Goal: Answer question/provide support

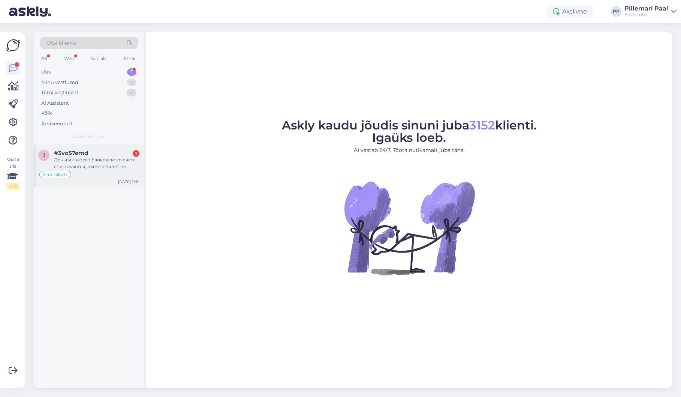
click at [95, 152] on div "#3vo57emd 1" at bounding box center [97, 153] width 86 height 7
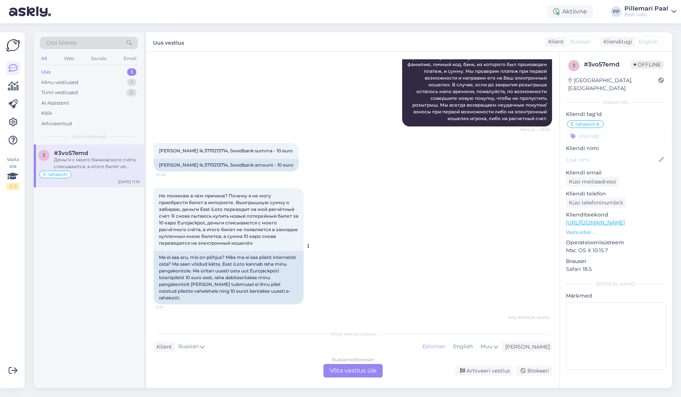
scroll to position [159, 0]
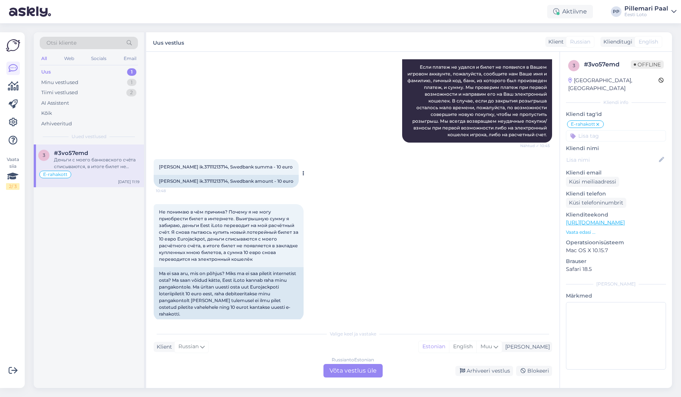
click at [205, 166] on span "[PERSON_NAME] ik.37111213714, Swedbank summa - 10 euro" at bounding box center [226, 167] width 134 height 6
copy span "37111213714"
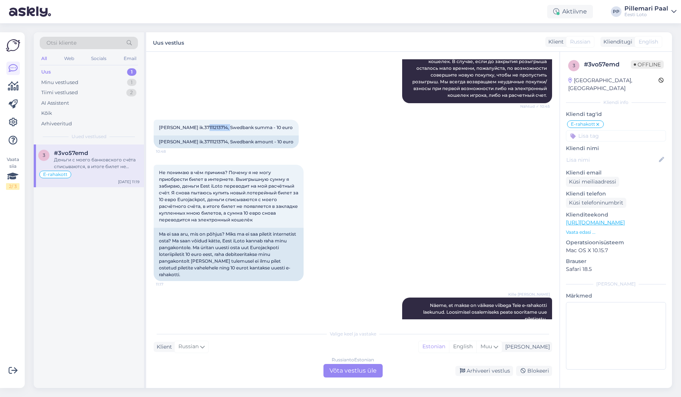
scroll to position [205, 0]
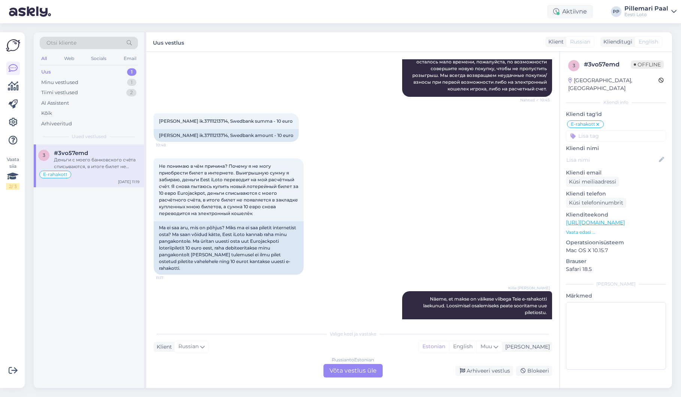
click at [393, 234] on div "Не понимаю в чём причина? Почему я не могу приобрести билет в интернете. Выигры…" at bounding box center [353, 216] width 399 height 133
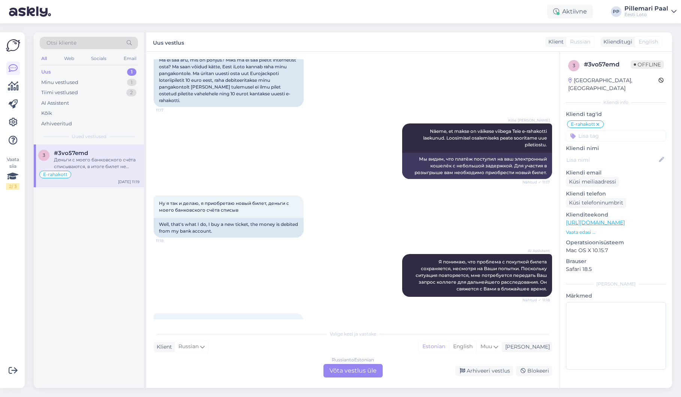
scroll to position [423, 0]
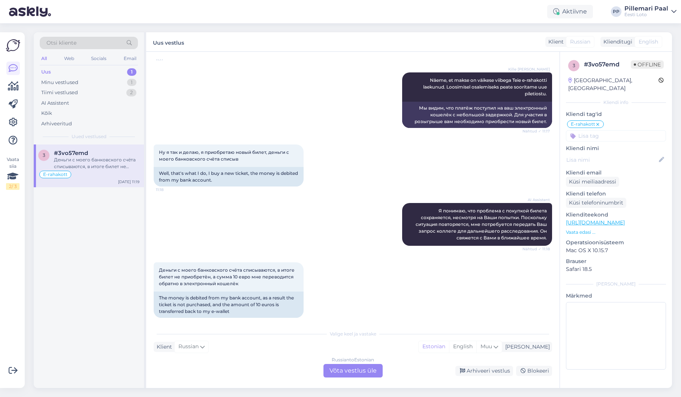
click at [348, 369] on div "Russian to Estonian Võta vestlus üle" at bounding box center [353, 371] width 59 height 14
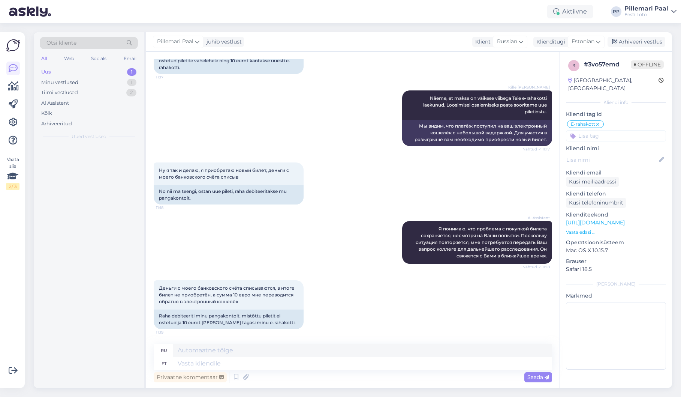
scroll to position [392, 0]
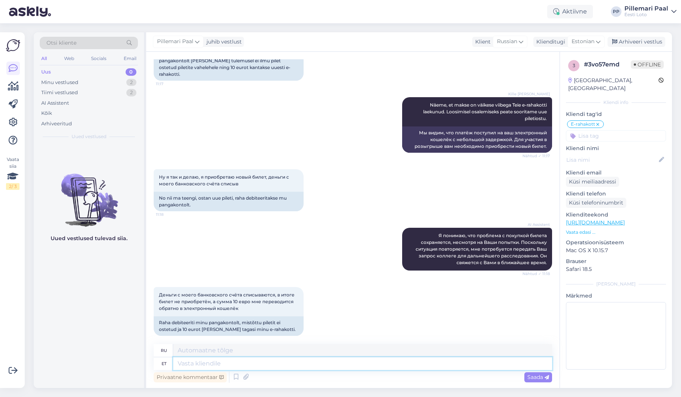
click at [320, 357] on textarea at bounding box center [362, 363] width 379 height 13
type textarea "Näeme, e"
type textarea "Посмотрим,"
type textarea "Näeme, et o"
type textarea "Мы видим, что"
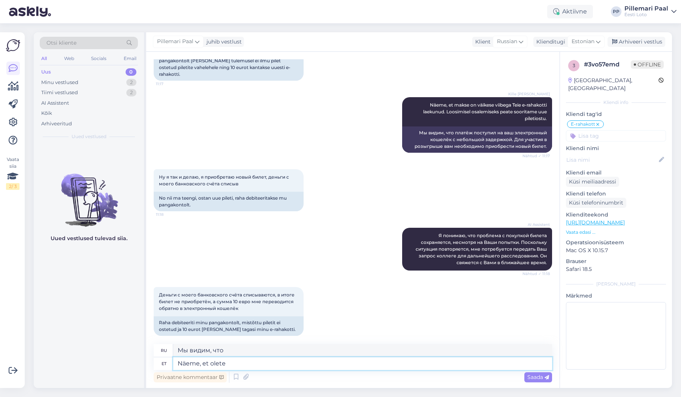
type textarea "Näeme, et olete"
type textarea "Мы видим, что вы"
type textarea "Näeme, et olete teinud o"
type textarea "Мы видим, что вы сделали"
type textarea "Näeme, et olete teinud oma"
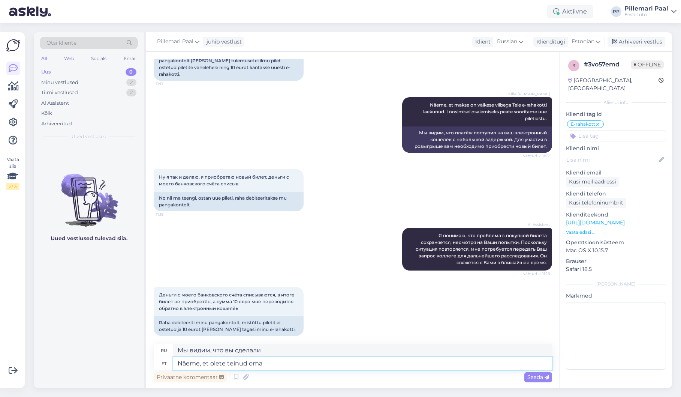
type textarea "Мы видим, что вы выполнили свою работу."
type textarea "Näeme, et olete teinud oma e-rahakotist"
type textarea "Мы видим, что вы создали свой электронный кошелек."
type textarea "Näeme, et olete teinud oma e-rahakotist väljamakse."
type textarea "Мы видим, что вы произвели вывод средств со своего электронного кошелька."
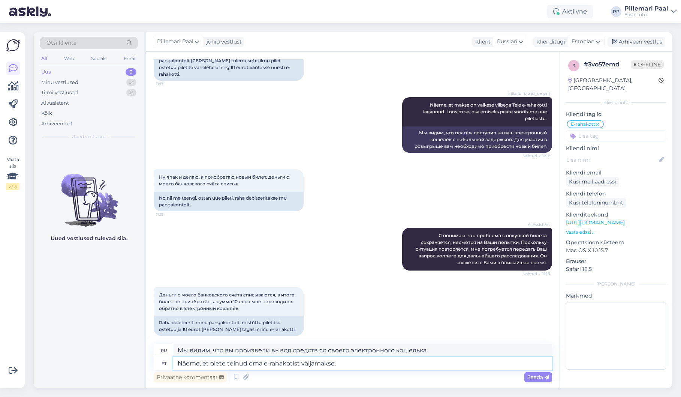
drag, startPoint x: 315, startPoint y: 364, endPoint x: 227, endPoint y: 363, distance: 88.5
click at [227, 363] on textarea "Näeme, et olete teinud oma e-rahakotist väljamakse." at bounding box center [362, 363] width 379 height 13
type textarea "Näeme, et olete"
type textarea "Мы видим, что вы"
type textarea "Näeme, et olete kandnud"
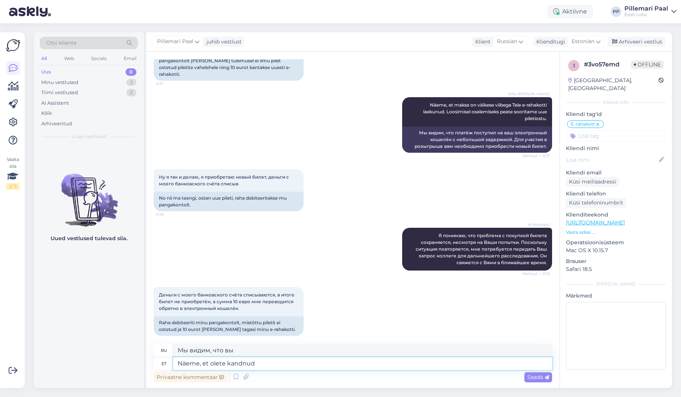
type textarea "Мы видим, что вы носите"
type textarea "Näeme, et olete kandnud oma"
type textarea "Мы видим, что вы надели свой"
type textarea "Näeme, et olete kandnud e"
type textarea "Мы видим, что вы носите"
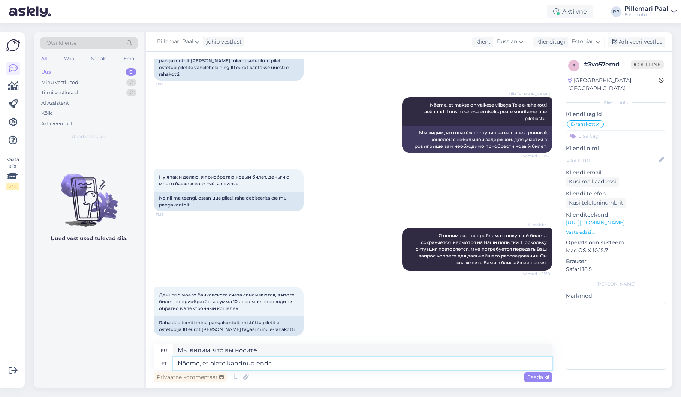
type textarea "Näeme, et olete kandnud enda e"
type textarea "Мы видим, что вы его надели."
type textarea "Näeme, et olete kandnud enda e-rahakotti"
type textarea "Мы видим, что вы перевели деньги на свой электронный кошелек."
type textarea "Näeme, et olete kandnud enda e-rahakotti 10"
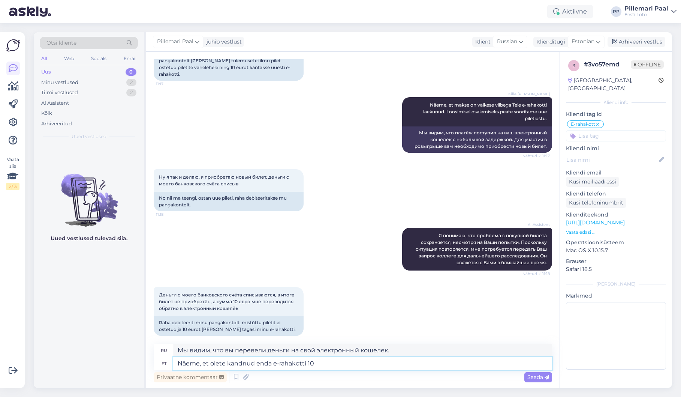
type textarea "Мы видим, что вы перевели 10 на свой электронный кошелек."
type textarea "Näeme, et olete kandnud enda e-rahakotti 10 eurot ja"
type textarea "Мы видим, что вы перевели 10 евро на свой электронный кошелек и"
type textarea "Näeme, et olete kandnud enda e-rahakotti 10 eurot ja seejärel"
type textarea "Мы видим, что вы перевели 10 евро на свой электронный кошелек, а затем"
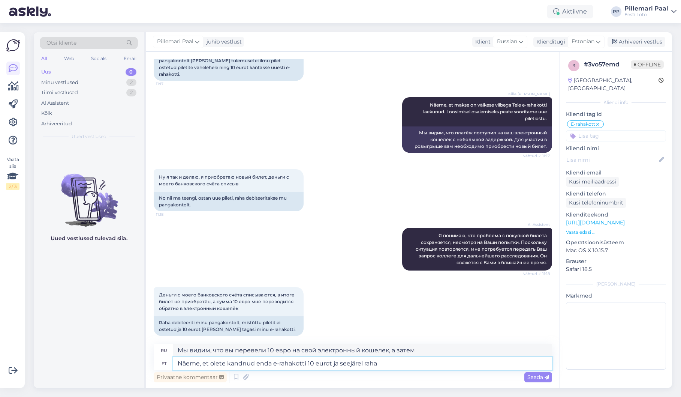
type textarea "Näeme, et olete kandnud enda e-rahakotti 10 eurot ja seejärel raha"
type textarea "Мы видим, что вы перевели 10 евро на свой электронный кошелек, а затем деньги"
type textarea "Näeme, et olete kandnud enda e-rahakotti 10 eurot ja seejärel"
type textarea "Мы видим, что вы перевели 10 евро на свой электронный кошелек, а затем"
type textarea "Näeme, et olete kandnud enda e-rahakotti 10 eurot ja seejärel sooritanud"
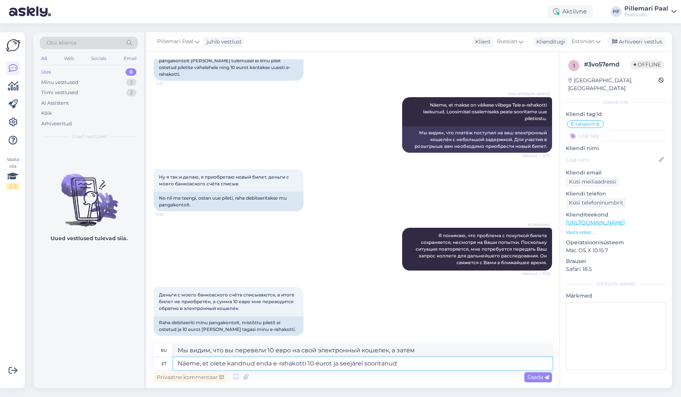
type textarea "Мы видим, что вы перевели 10 евро на свой электронный кошелек, а затем совершил…"
type textarea "Näeme, et olete kandnud enda e-rahakotti 10 eurot ja seejärel sooritanud väljam…"
type textarea "Мы видим, что вы перевели 10 евро на свой электронный кошелек, а затем произвел…"
type textarea "Näeme, et olete kandnud enda e-rahakotti 10 eurot ja seejärel sooritanud väljam…"
drag, startPoint x: 438, startPoint y: 365, endPoint x: 155, endPoint y: 362, distance: 283.2
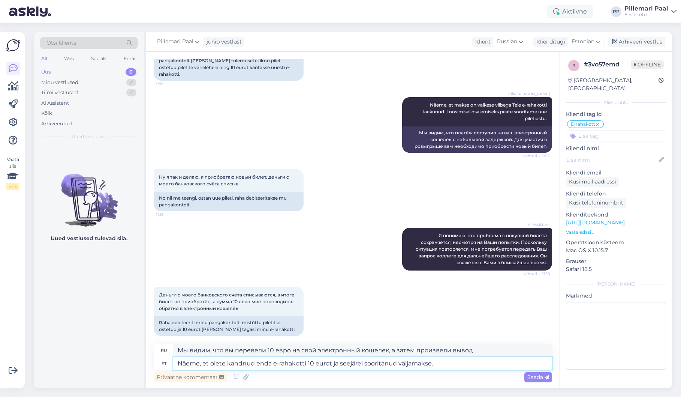
click at [153, 360] on div "Vestlus algas Sep 17 2025 Здраствуйте! Приобрёл сегодня 16.09. 2025 года новый …" at bounding box center [353, 220] width 414 height 336
click at [70, 43] on span "Otsi kliente" at bounding box center [62, 43] width 30 height 8
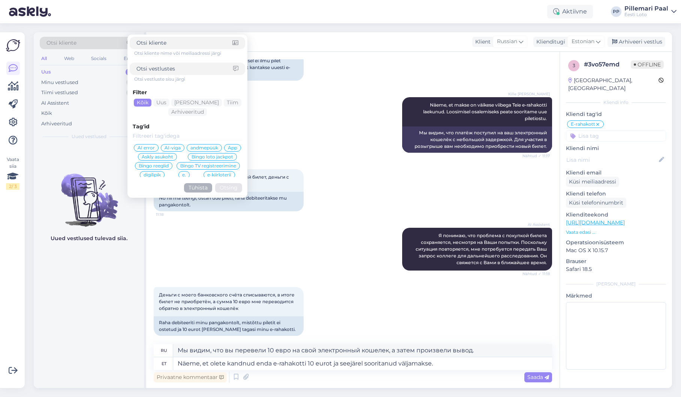
click at [159, 71] on input at bounding box center [185, 69] width 97 height 8
type input "pileti ostmiseks"
click at [232, 188] on button "Otsing" at bounding box center [228, 187] width 27 height 9
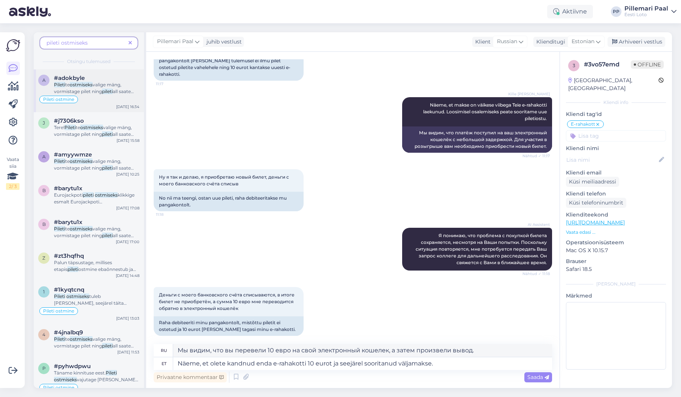
click at [88, 87] on mark "ostmiseks" at bounding box center [81, 85] width 23 height 6
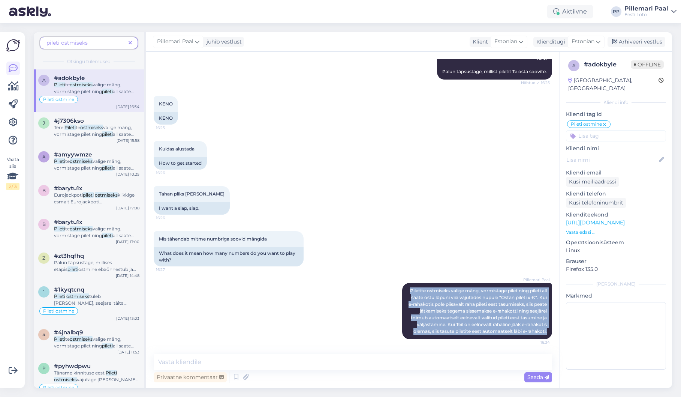
drag, startPoint x: 413, startPoint y: 284, endPoint x: 555, endPoint y: 335, distance: 150.7
click at [557, 338] on div "Vestlus algas Sep 16 2025 Tegel ei oska piletit valida 16:25 I really can't cho…" at bounding box center [356, 203] width 405 height 288
copy span "Piletite ostmiseks valige mäng, vormistage pilet ning pileti all saate ostu lõp…"
click at [130, 42] on icon at bounding box center [130, 43] width 3 height 5
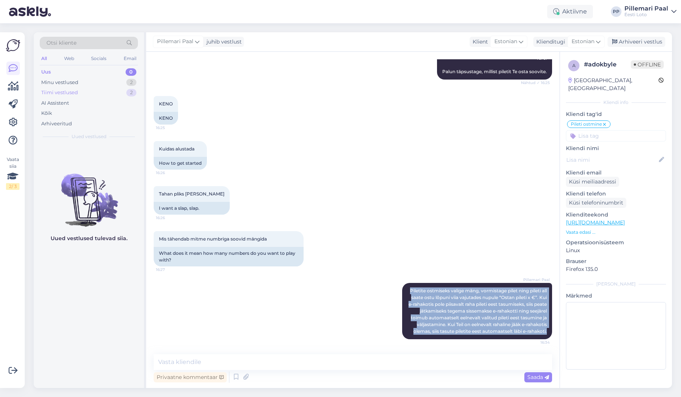
click at [67, 90] on div "Tiimi vestlused" at bounding box center [59, 93] width 37 height 8
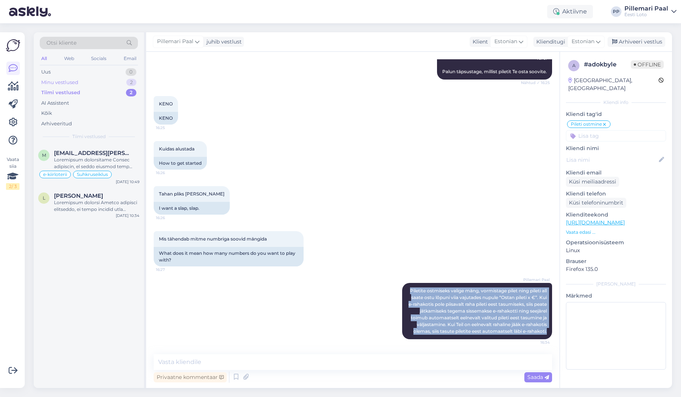
click at [66, 83] on div "Minu vestlused" at bounding box center [59, 83] width 37 height 8
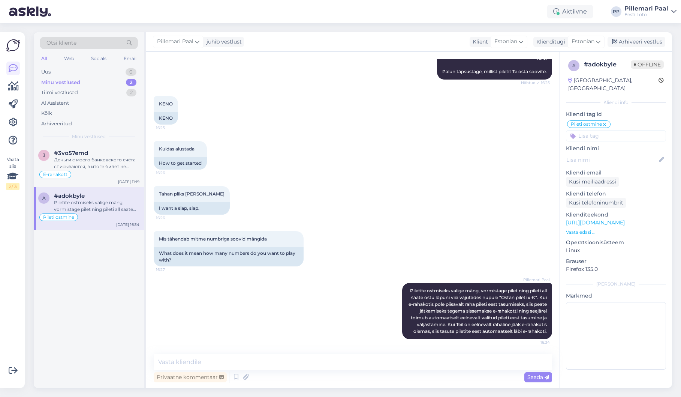
click at [89, 203] on div "Piletite ostmiseks valige mäng, vormistage pilet ning pileti all saate ostu lõp…" at bounding box center [97, 206] width 86 height 14
click at [623, 44] on div "Arhiveeri vestlus" at bounding box center [637, 42] width 58 height 10
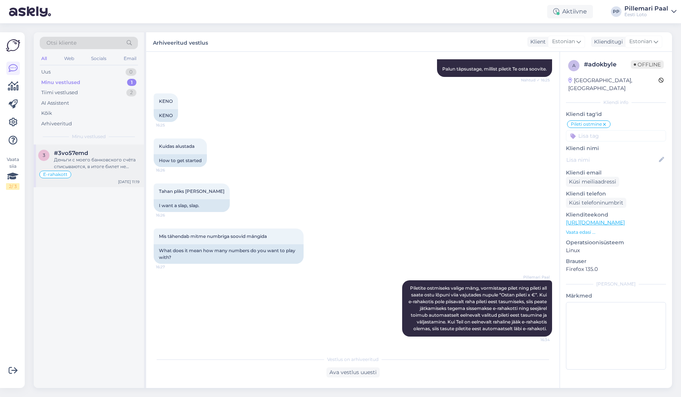
click at [101, 164] on div "Деньги с моего банковского счёта списываются, в итоге билет не приобретён, а су…" at bounding box center [97, 163] width 86 height 14
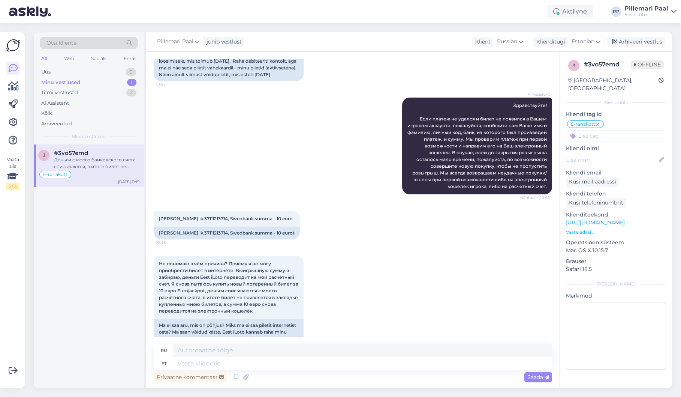
scroll to position [392, 0]
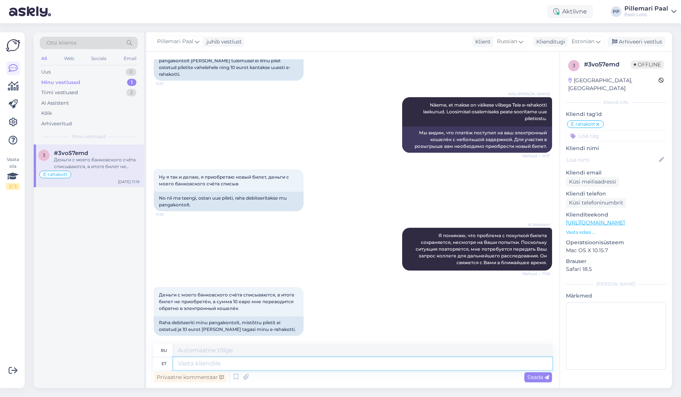
click at [233, 364] on textarea at bounding box center [362, 363] width 379 height 13
paste textarea "Näeme, et olete kandnud enda e-rahakotti 10 eurot ja seejärel sooritanud väljam…"
type textarea "Näeme, et olete kandnud enda e-rahakotti 10 eurot ja seejärel sooritanud väljam…"
type textarea "Мы видим, что вы перевели 10 евро на свой электронный кошелек, а затем произвел…"
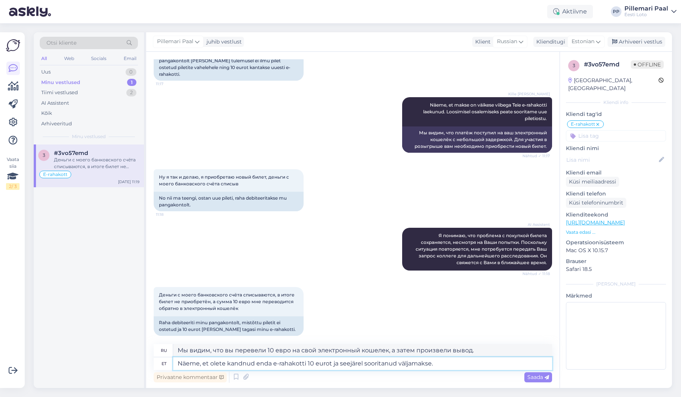
click at [459, 366] on textarea "Näeme, et olete kandnud enda e-rahakotti 10 eurot ja seejärel sooritanud väljam…" at bounding box center [362, 363] width 379 height 13
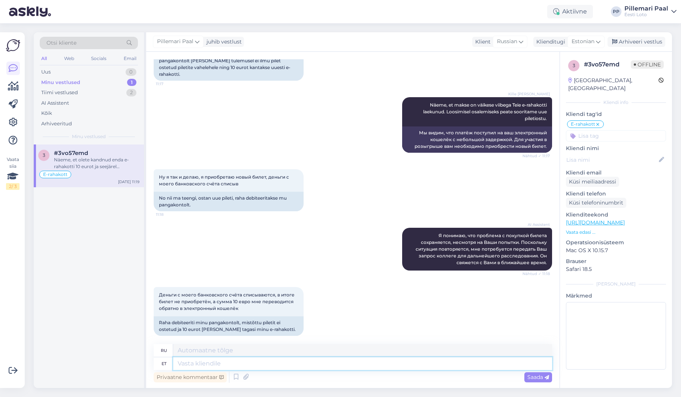
scroll to position [450, 0]
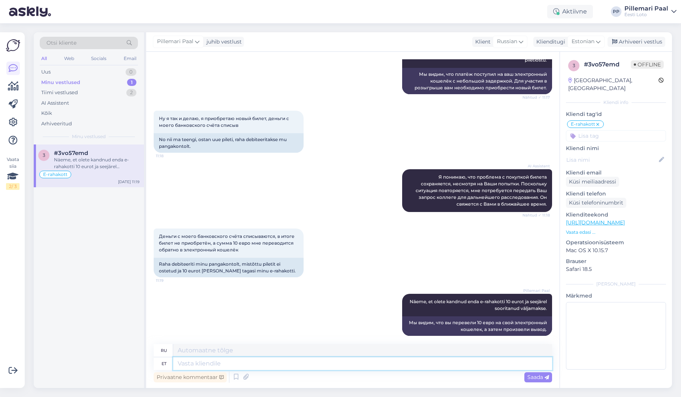
paste textarea "Näeme, et olete kandnud enda e-rahakotti 10 eurot ja seejärel sooritanud väljam…"
type textarea "Näeme, et olete kandnud enda e-rahakotti 10 eurot ja seejärel sooritanud väljam…"
type textarea "Мы видим, что вы перевели 10 евро на свой электронный кошелек, а затем произвел…"
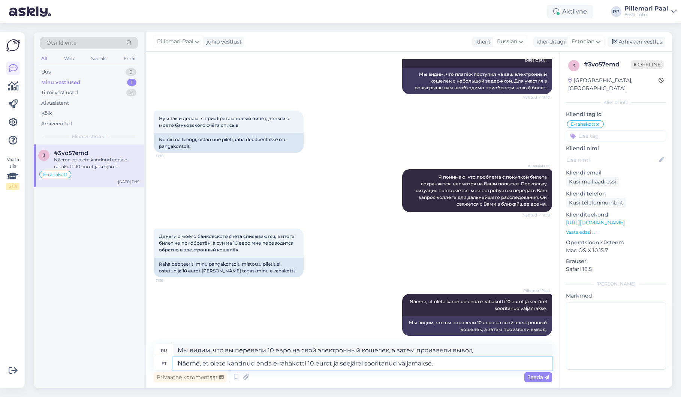
type textarea "Näeme, et olete kandnud enda e-rahakotti 10 eurot ja seejärel sooritanud väljam…"
click at [71, 45] on span "Otsi kliente" at bounding box center [62, 43] width 30 height 8
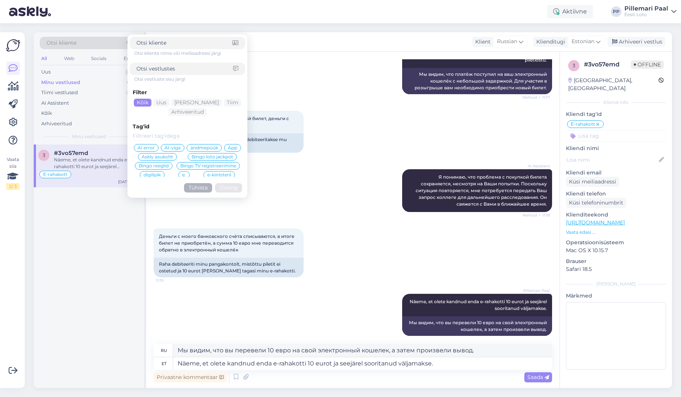
click at [72, 44] on span "Otsi kliente" at bounding box center [62, 43] width 30 height 8
click at [152, 69] on input at bounding box center [185, 69] width 97 height 8
type input "pileti ostmiseks"
click at [230, 190] on button "Otsing" at bounding box center [228, 187] width 27 height 9
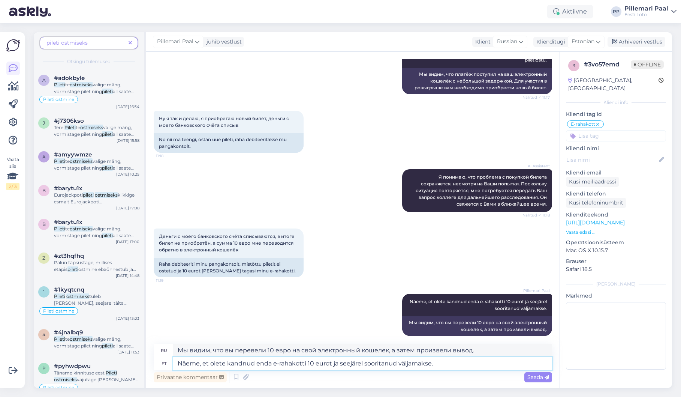
drag, startPoint x: 441, startPoint y: 365, endPoint x: 445, endPoint y: 364, distance: 4.2
click at [441, 365] on textarea "Näeme, et olete kandnud enda e-rahakotti 10 eurot ja seejärel sooritanud väljam…" at bounding box center [362, 363] width 379 height 13
drag, startPoint x: 443, startPoint y: 364, endPoint x: 180, endPoint y: 358, distance: 262.2
click at [180, 358] on textarea "Näeme, et olete kandnud enda e-rahakotti 10 eurot ja seejärel sooritanud väljam…" at bounding box center [362, 363] width 379 height 13
click at [75, 86] on mark "ostmiseks" at bounding box center [81, 85] width 23 height 6
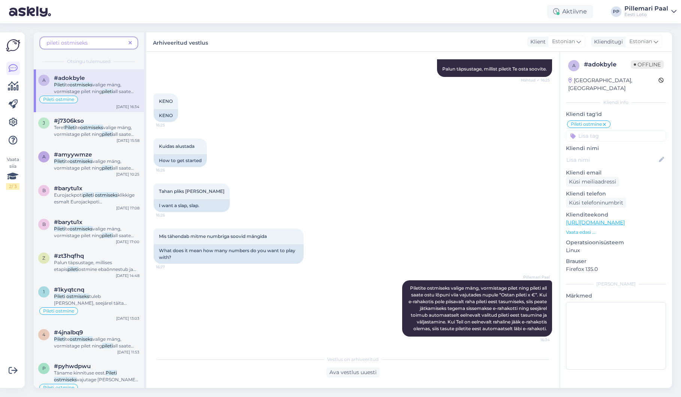
scroll to position [103, 0]
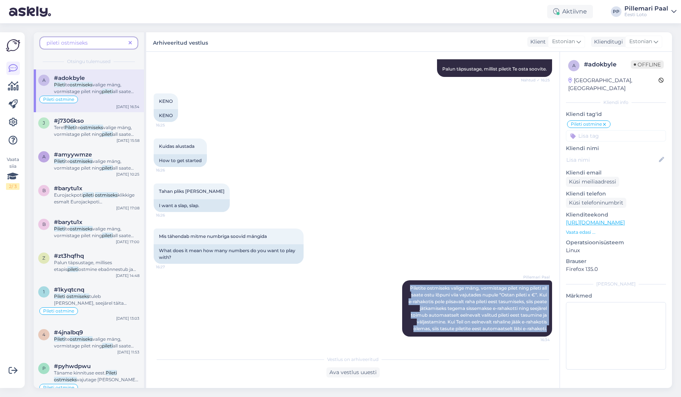
drag, startPoint x: 413, startPoint y: 280, endPoint x: 555, endPoint y: 326, distance: 148.5
click at [558, 328] on div "Vestlus algas Sep 16 2025 Tegel ei oska piletit valida 16:25 I really can't cho…" at bounding box center [356, 201] width 405 height 285
copy span "Piletite ostmiseks valige mäng, vormistage pilet ning pileti all saate ostu lõp…"
drag, startPoint x: 131, startPoint y: 42, endPoint x: 129, endPoint y: 47, distance: 5.0
click at [131, 42] on icon at bounding box center [130, 43] width 3 height 5
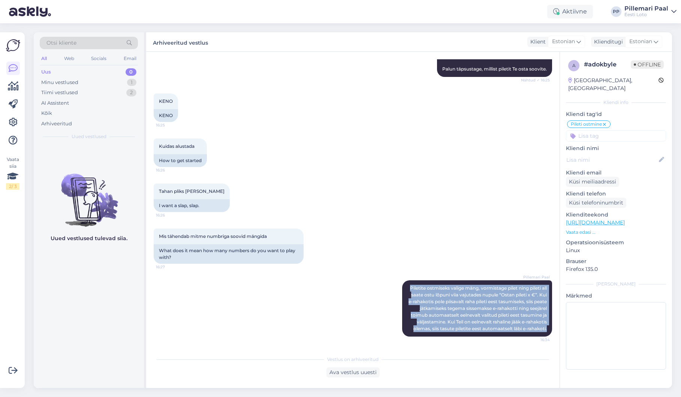
click at [66, 71] on div "Uus 0" at bounding box center [89, 72] width 98 height 11
click at [57, 82] on div "Minu vestlused" at bounding box center [59, 83] width 37 height 8
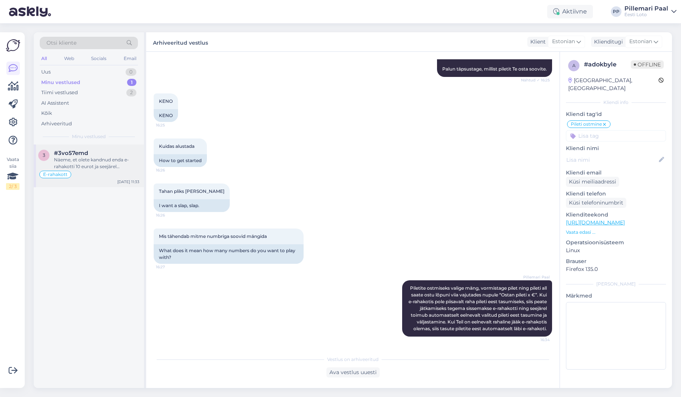
click at [92, 162] on div "Näeme, et olete kandnud enda e-rahakotti 10 eurot ja seejärel sooritanud väljam…" at bounding box center [97, 163] width 86 height 14
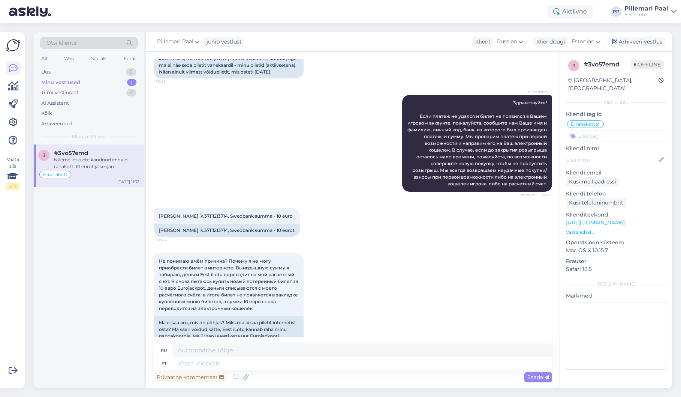
scroll to position [450, 0]
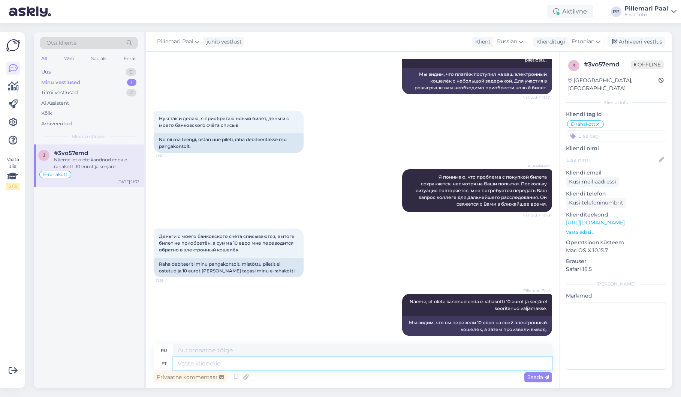
click at [341, 360] on textarea at bounding box center [362, 363] width 379 height 13
paste textarea "Piletite ostmiseks valige mäng, vormistage pilet ning pileti all saate ostu lõp…"
type textarea "Piletite ostmiseks valige mäng, vormistage pilet ning pileti all saate ostu lõp…"
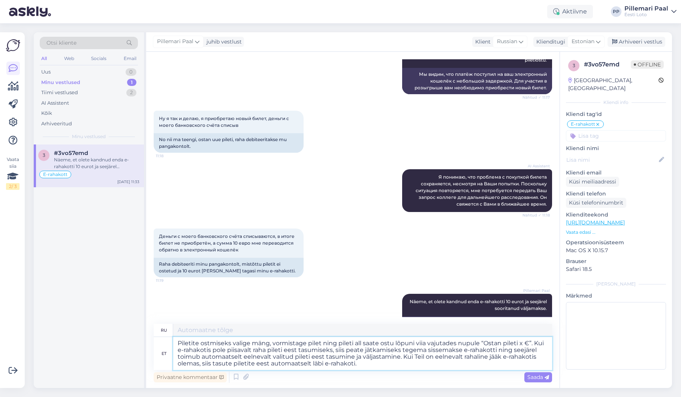
type textarea "Чтобы купить билеты, выберите игру, заполните форму и завершите покупку, нажав …"
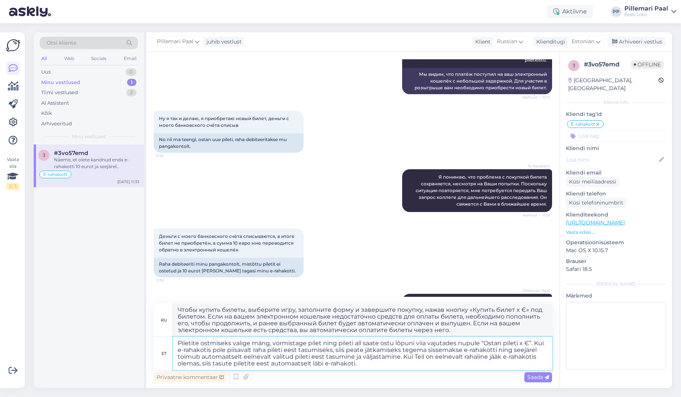
click at [368, 363] on textarea "Piletite ostmiseks valige mäng, vormistage pilet ning pileti all saate ostu lõp…" at bounding box center [362, 353] width 379 height 33
drag, startPoint x: 534, startPoint y: 342, endPoint x: 543, endPoint y: 364, distance: 23.3
click at [543, 364] on textarea "Piletite ostmiseks valige mäng, vormistage pilet ning pileti all saate ostu lõp…" at bounding box center [362, 353] width 379 height 33
type textarea "Piletite ostmiseks valige mäng, vormistage pilet ning pileti all saate ostu lõp…"
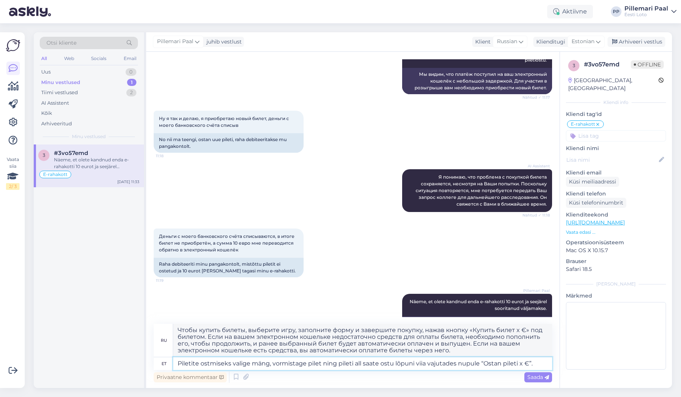
type textarea "Чтобы приобрести билеты, выберите игру, заполните билет и завершите покупку, на…"
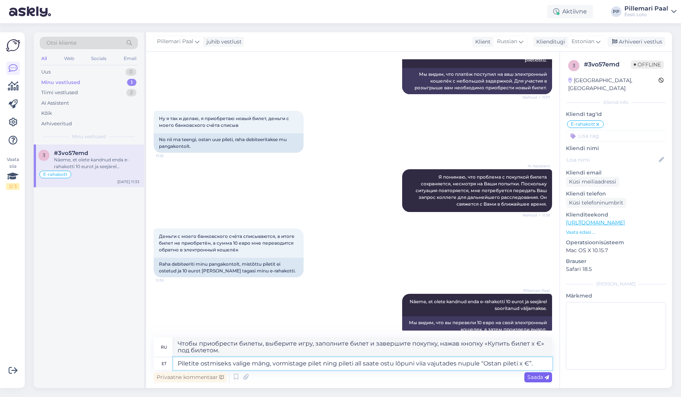
type textarea "Piletite ostmiseks valige mäng, vormistage pilet ning pileti all saate ostu lõp…"
click at [533, 379] on span "Saada" at bounding box center [539, 377] width 22 height 7
click at [543, 372] on div "Saada" at bounding box center [539, 377] width 28 height 10
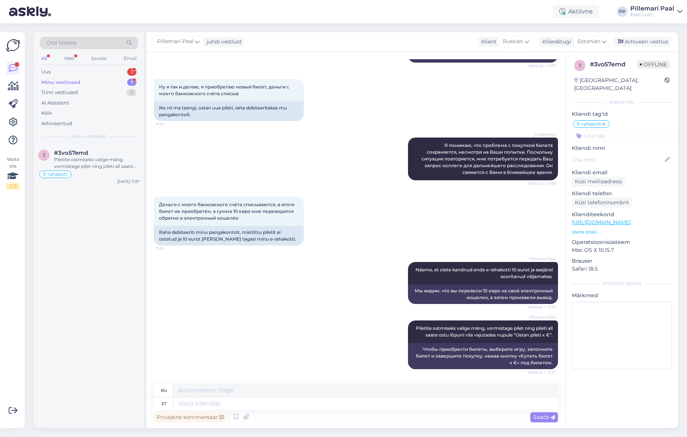
scroll to position [475, 0]
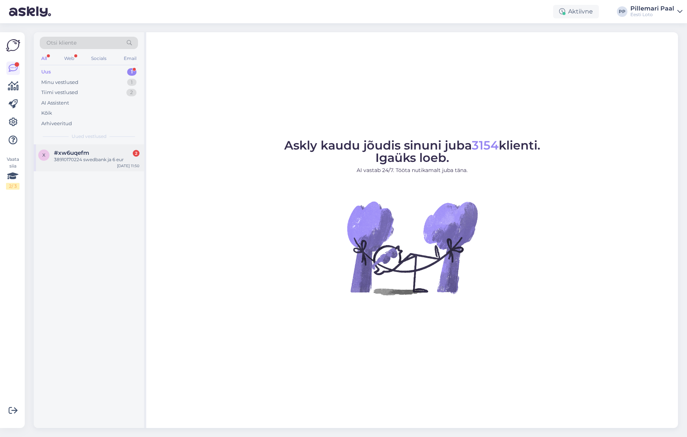
click at [76, 162] on div "38910170224 swedbank ja 6 eur" at bounding box center [97, 159] width 86 height 7
click at [95, 191] on div "Tere! Vabandan, et te ei leidnud vajalikku infot meie kodulehelt. Mul puudub he…" at bounding box center [97, 190] width 86 height 14
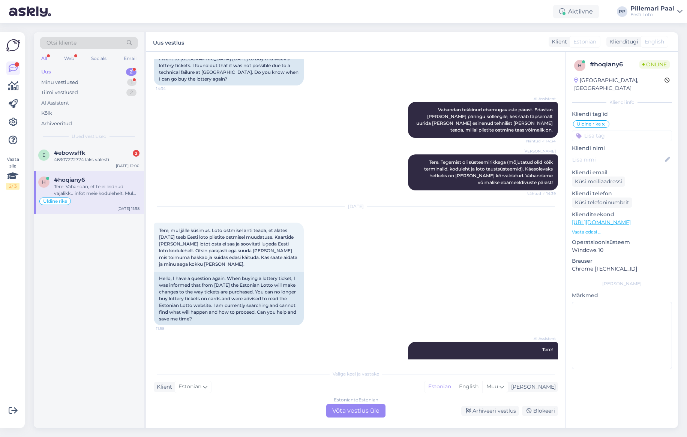
scroll to position [193, 0]
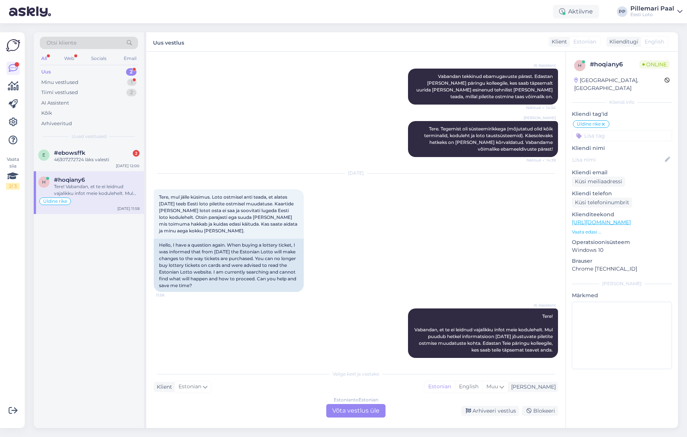
click at [367, 410] on div "Estonian to Estonian Võta vestlus üle" at bounding box center [355, 411] width 59 height 14
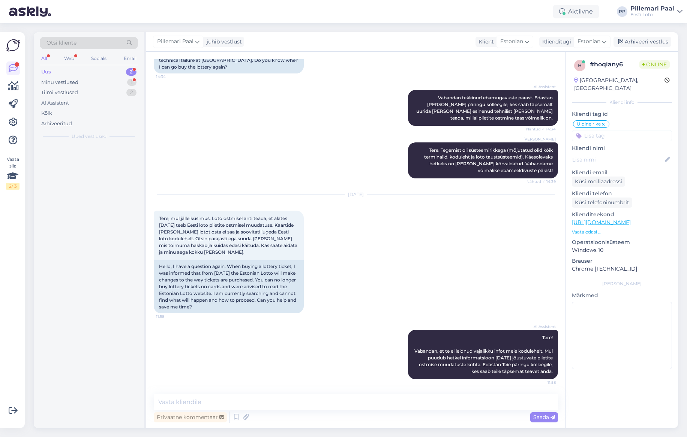
scroll to position [165, 0]
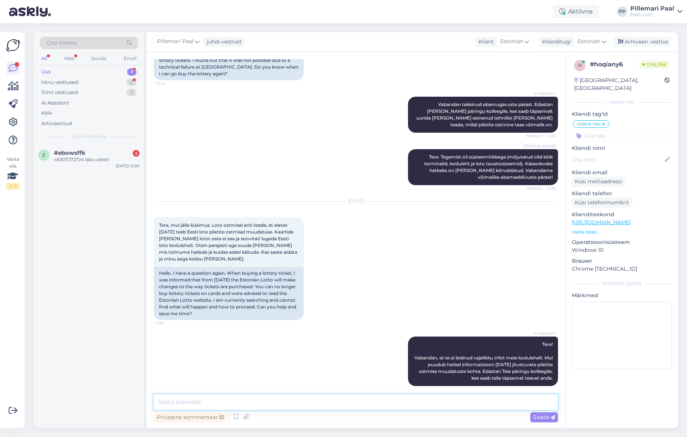
click at [359, 402] on textarea at bounding box center [356, 403] width 404 height 16
paste textarea "Alates [DATE] lõpetab Eesti Loto arvloteriide paberist mängulipikute kasutamise."
type textarea "Alates [DATE] lõpetab Eesti Loto arvloteriide paberist mängulipikute kasutamise."
click at [462, 404] on textarea "Alates 1. oktoobrist 2025 lõpetab Eesti Loto arvloteriide paberist mängulipikut…" at bounding box center [356, 403] width 404 height 16
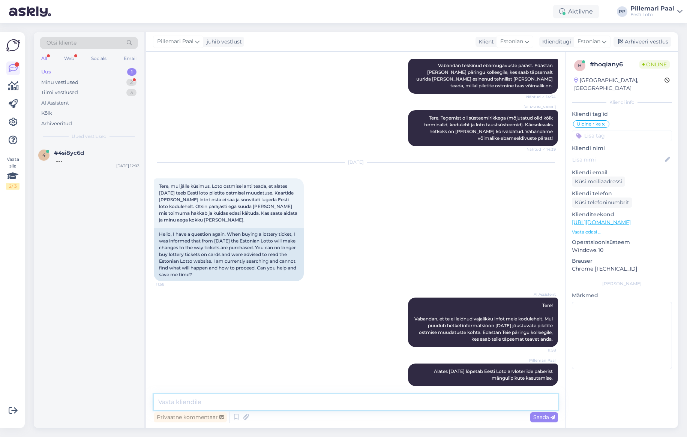
paste textarea "Selle muudatuse põhjuseks on oluliselt vähenenud mängulipikute kasutus, tehnili…"
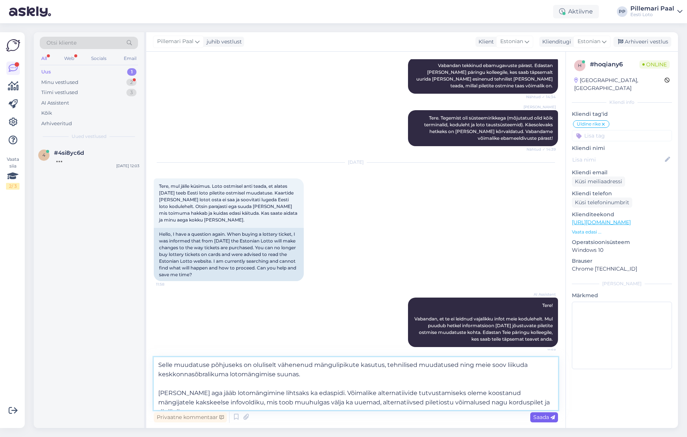
type textarea "Selle muudatuse põhjuseks on oluliselt vähenenud mängulipikute kasutus, tehnili…"
click at [542, 416] on span "Saada" at bounding box center [544, 417] width 22 height 7
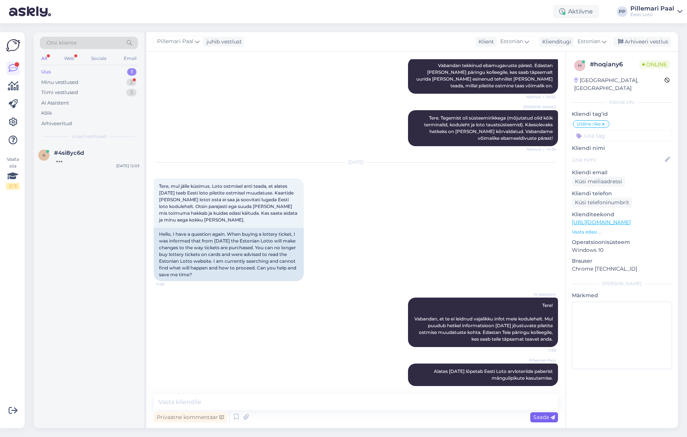
scroll to position [290, 0]
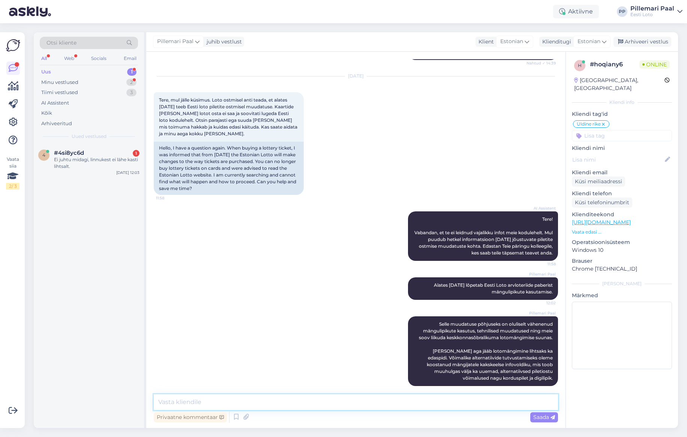
click at [362, 404] on textarea at bounding box center [356, 403] width 404 height 16
paste textarea "https://eestiloto.zendesk.com/hc/et-ee/articles/22697417111325-Digilipik"
click at [214, 403] on textarea "Digilipiku kohta saate rohkem informatsiooni siit: https://eestiloto.zendesk.co…" at bounding box center [356, 403] width 404 height 16
click at [213, 403] on textarea "Digilipiku kohta saate rohkem informatsiooni siit: https://eestiloto.zendesk.co…" at bounding box center [356, 403] width 404 height 16
type textarea "Digilipiku kohta leiate rohkem informatsiooni siit: https://eestiloto.zendesk.c…"
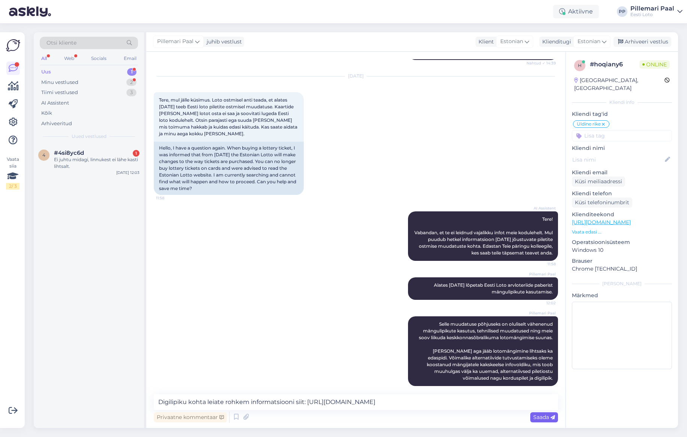
click at [546, 420] on span "Saada" at bounding box center [544, 417] width 22 height 7
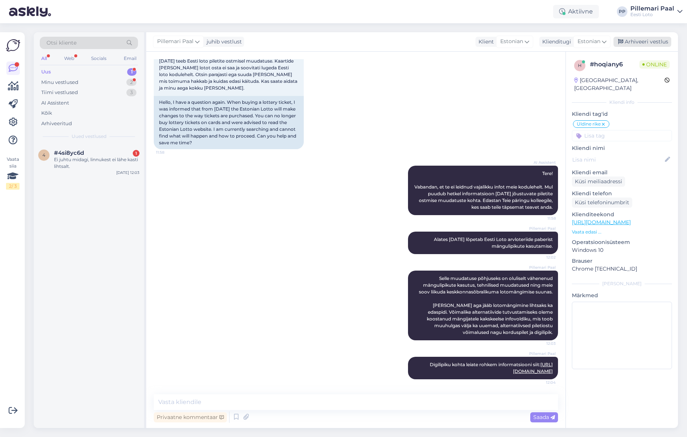
click at [642, 41] on div "Arhiveeri vestlus" at bounding box center [643, 42] width 58 height 10
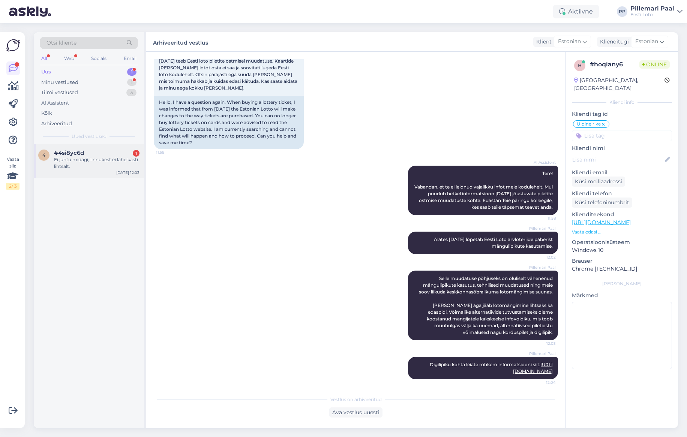
click at [86, 170] on div "4 #4si8yc6d 1 Ei juhtu midagi, linnukest ei lähe kasti lihtsalt. Sep 17 12:03" at bounding box center [89, 161] width 110 height 34
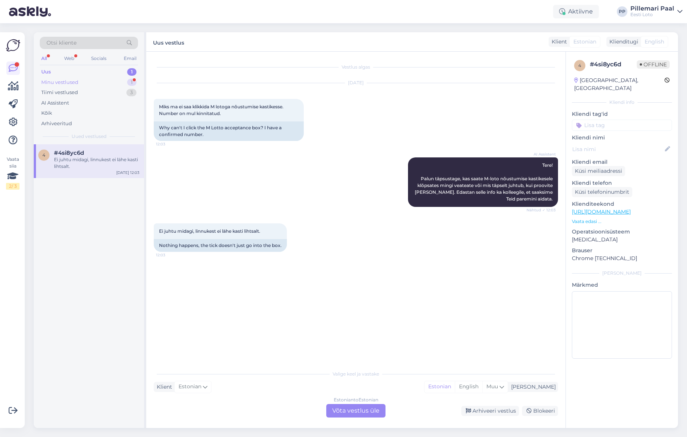
click at [54, 81] on div "Minu vestlused" at bounding box center [59, 83] width 37 height 8
click at [81, 162] on div "Я сегодня пытался купить лотерейный билет таким образом три раза" at bounding box center [97, 163] width 86 height 14
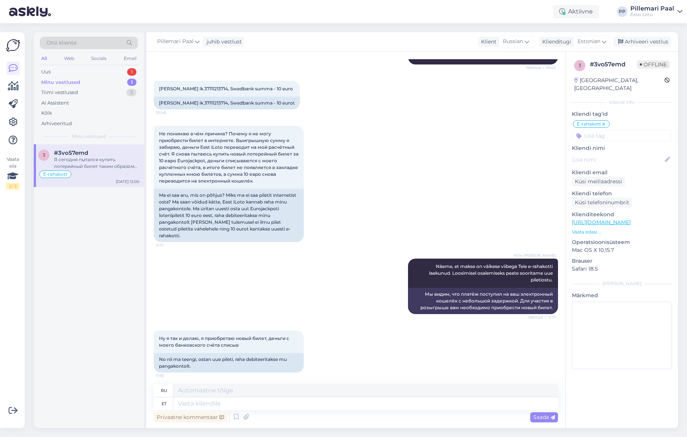
scroll to position [226, 0]
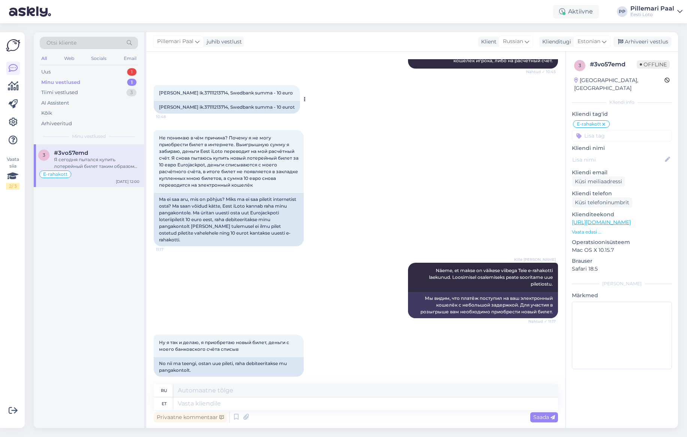
click at [212, 93] on span "Andrei Beljajev ik.37111213714, Swedbank summa - 10 euro" at bounding box center [226, 93] width 134 height 6
copy span "37111213714"
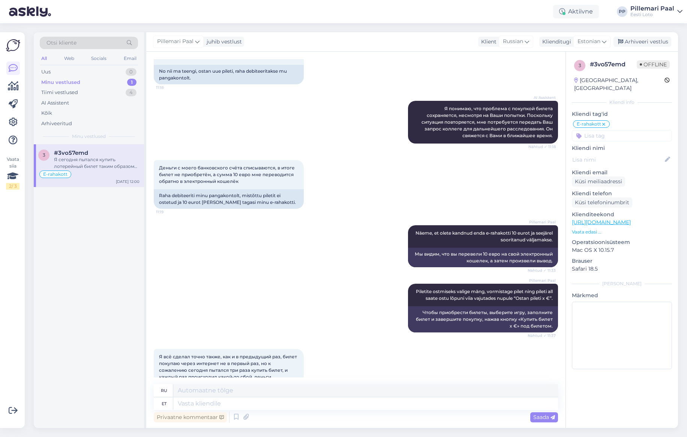
scroll to position [810, 0]
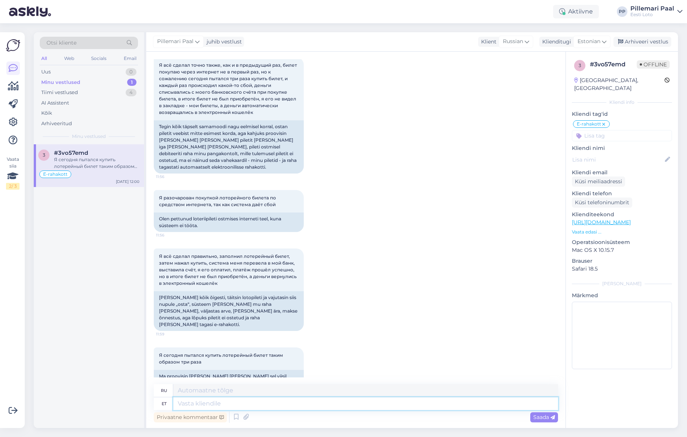
click at [214, 398] on textarea at bounding box center [365, 404] width 385 height 13
paste textarea "Soovitame kustutada veebilehitseja vahemälu ja kasutada võimaluse korral erinev…"
type textarea "Soovitame kustutada veebilehitseja vahemälu ja kasutada võimaluse korral erinev…"
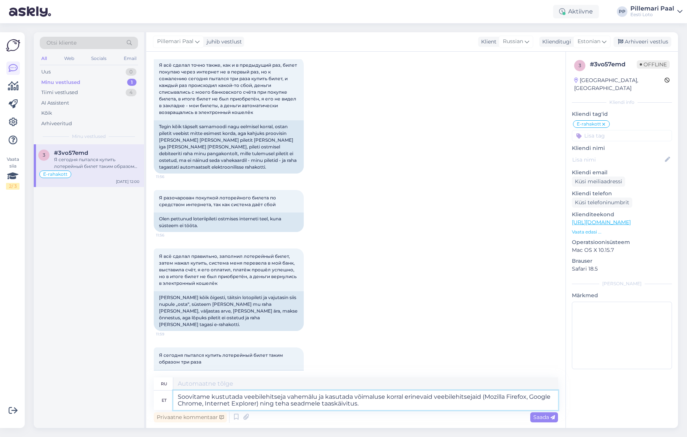
type textarea "Мы рекомендуем очистить кэш браузера и, если возможно, использовать другие брау…"
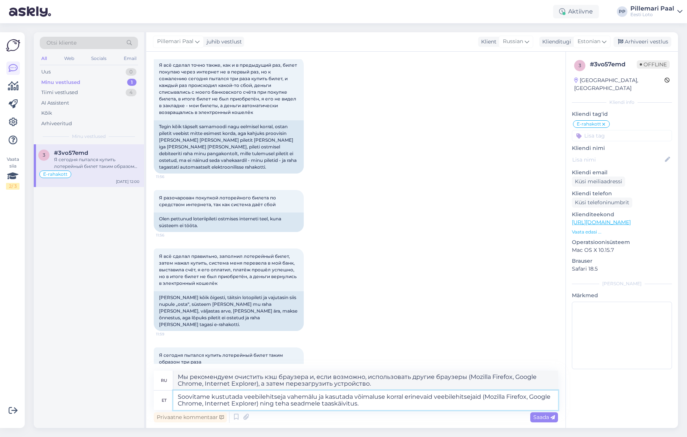
drag, startPoint x: 378, startPoint y: 405, endPoint x: 304, endPoint y: 425, distance: 76.5
click at [275, 405] on textarea "Soovitame kustutada veebilehitseja vahemälu ja kasutada võimaluse korral erinev…" at bounding box center [365, 401] width 385 height 20
type textarea "Soovitame kustutada veebilehitseja vahemälu ja kasutada võimaluse korral erinev…"
type textarea "Мы рекомендуем очистить кэш браузера и, если возможно, использовать другие брау…"
type textarea "Soovitame kustutada veebilehitseja vahemälu ja kasutada võimaluse korral erinev…"
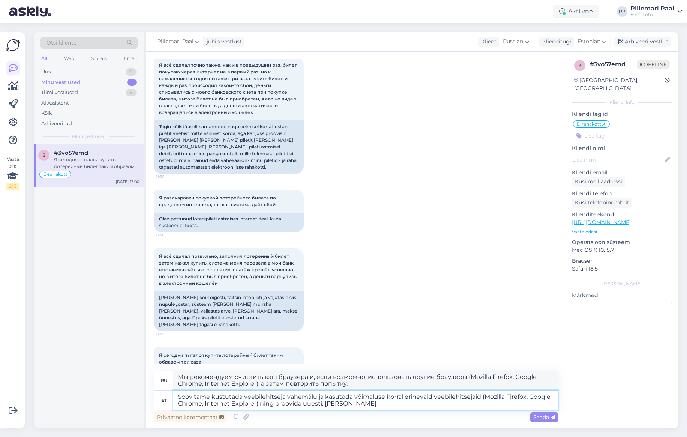
type textarea "Мы рекомендуем очистить кэш браузера и, если возможно, использовать другие брау…"
type textarea "Soovitame kustutada veebilehitseja vahemälu ja kasutada võimaluse korral erinev…"
type textarea "Мы рекомендуем очистить кэш браузера и, если возможно, использовать другие брау…"
type textarea "Soovitame kustutada veebilehitseja vahemälu ja kasutada võimaluse korral erinev…"
type textarea "Рекомендуем очистить кэш браузера и, если возможно, использовать другие браузер…"
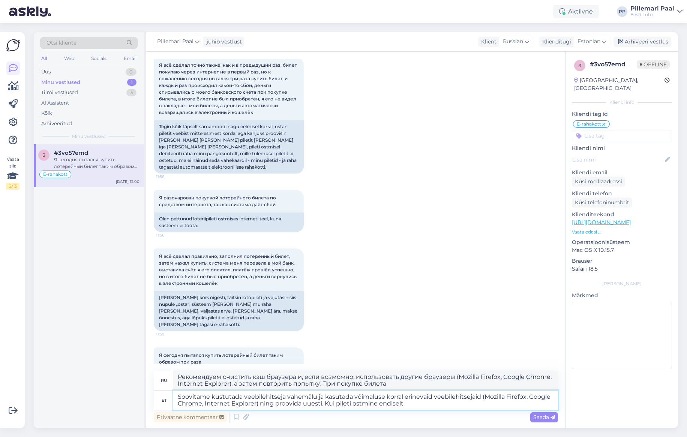
type textarea "Soovitame kustutada veebilehitseja vahemälu ja kasutada võimaluse korral erinev…"
type textarea "Рекомендуем очистить кэш браузера и, если возможно, использовать другие браузер…"
type textarea "Soovitame kustutada veebilehitseja vahemälu ja kasutada võimaluse korral erinev…"
type textarea "Мы рекомендуем очистить кэш браузера и, если возможно, использовать другие брау…"
type textarea "Soovitame kustutada veebilehitseja vahemälu ja kasutada võimaluse korral erinev…"
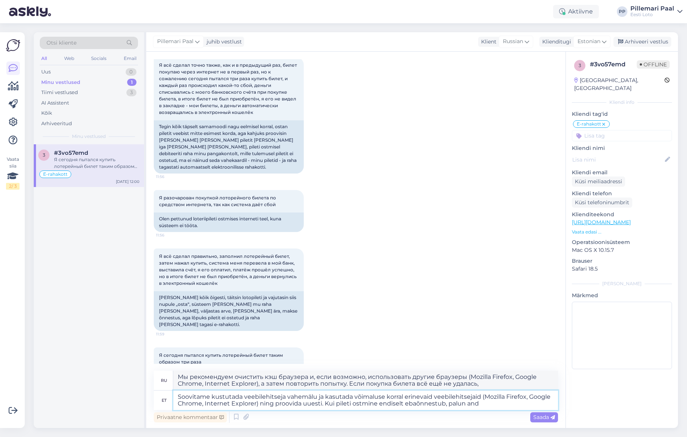
type textarea "Рекомендуем очистить кэш браузера и, если возможно, использовать другие браузер…"
type textarea "Soovitame kustutada veebilehitseja vahemälu ja kasutada võimaluse korral erinev…"
type textarea "Рекомендуем очистить кэш браузера и, если возможно, использовать другие браузер…"
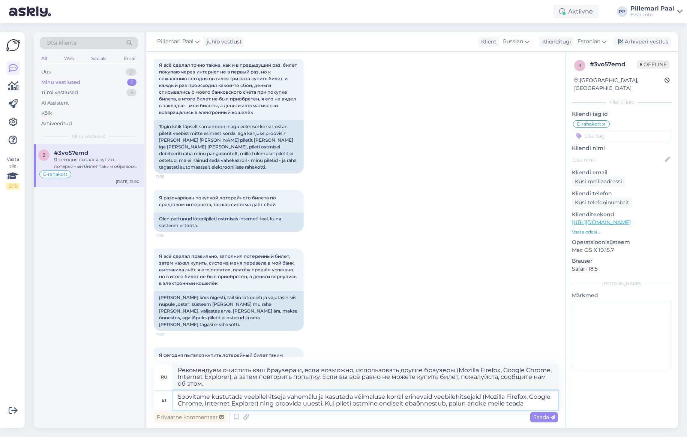
type textarea "Soovitame kustutada veebilehitseja vahemälu ja kasutada võimaluse korral erinev…"
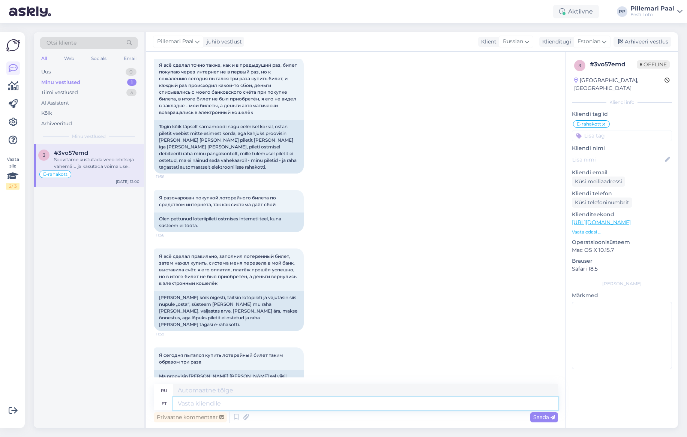
scroll to position [910, 0]
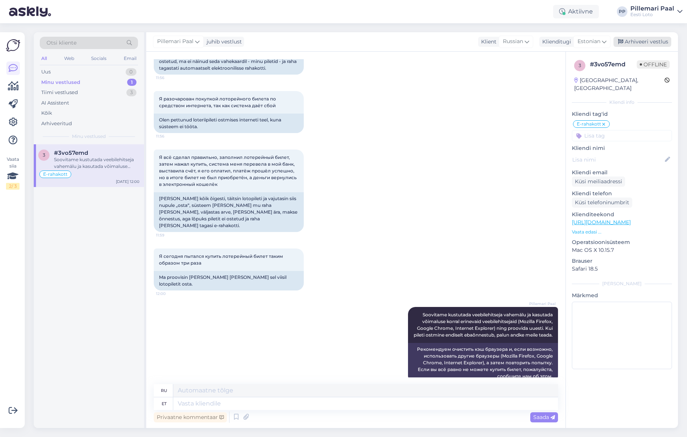
click at [655, 42] on div "Arhiveeri vestlus" at bounding box center [643, 42] width 58 height 10
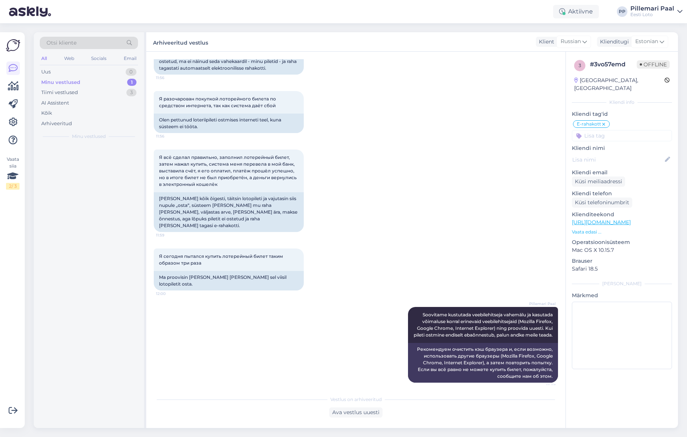
scroll to position [902, 0]
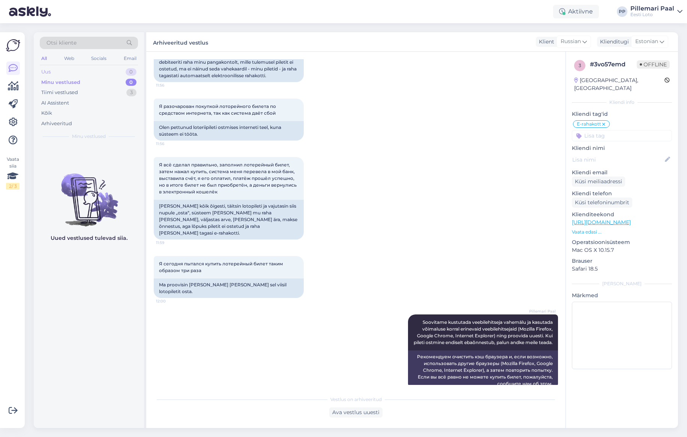
click at [64, 74] on div "Uus 0" at bounding box center [89, 72] width 98 height 11
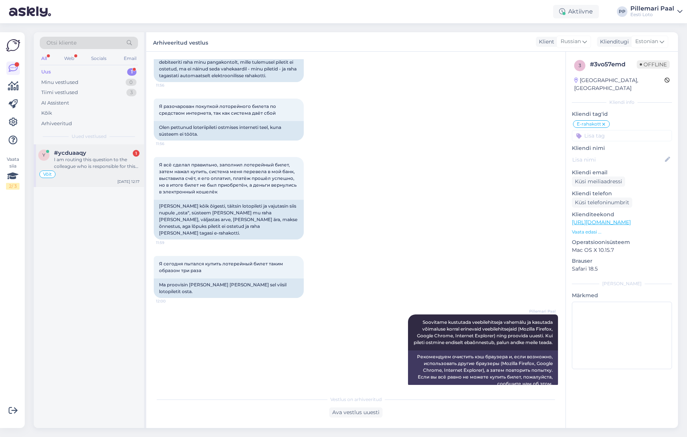
click at [77, 168] on div "I am routing this question to the colleague who is responsible for this topic. …" at bounding box center [97, 163] width 86 height 14
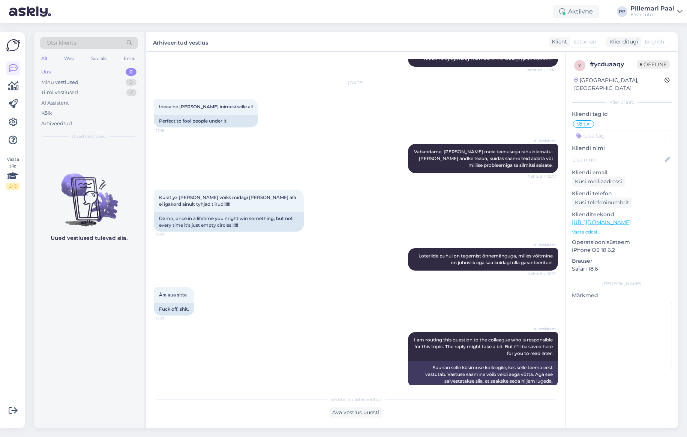
scroll to position [331, 0]
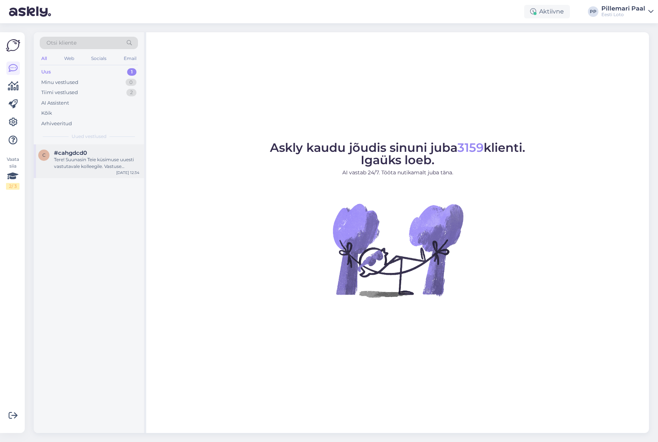
click at [92, 161] on div "Tere! Suunasin Teie küsimuse uuesti vastutavale kolleegile. Vastuse saamine või…" at bounding box center [97, 163] width 86 height 14
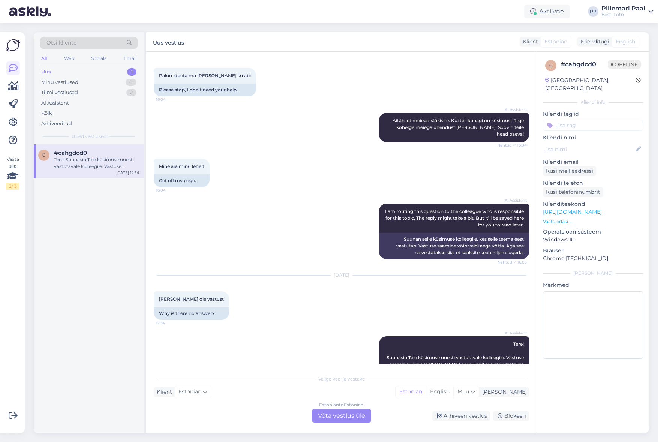
scroll to position [245, 0]
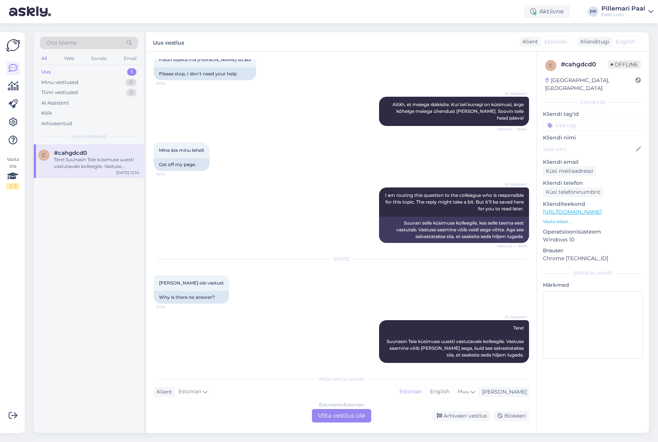
click at [329, 411] on div "Estonian to Estonian Võta vestlus üle" at bounding box center [341, 416] width 59 height 14
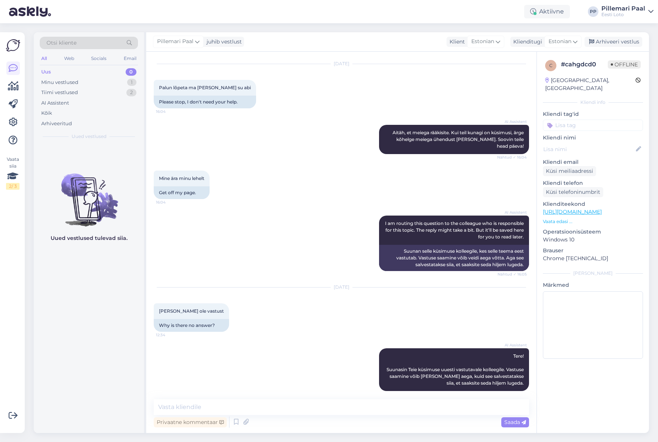
click at [75, 43] on span "Otsi kliente" at bounding box center [62, 43] width 30 height 8
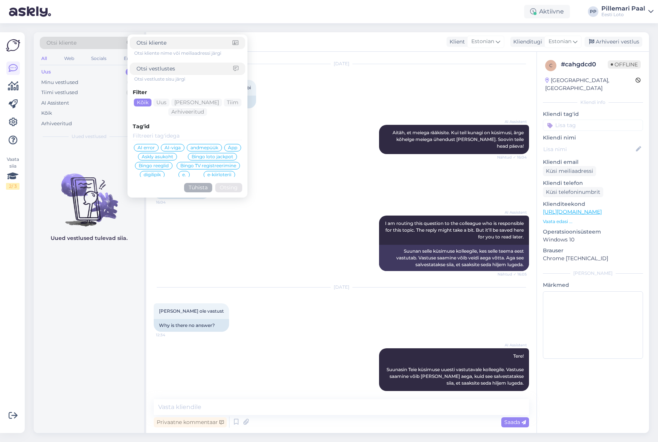
click at [145, 66] on input at bounding box center [185, 69] width 97 height 8
type input "juturobot"
click button "Otsing" at bounding box center [228, 187] width 27 height 9
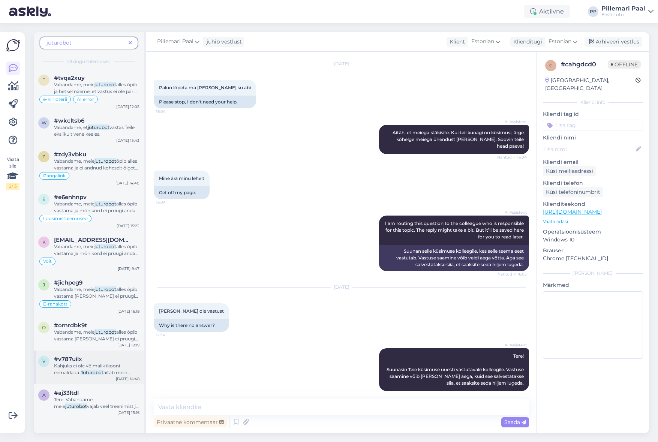
click at [103, 362] on div "#v787uilx" at bounding box center [97, 359] width 86 height 7
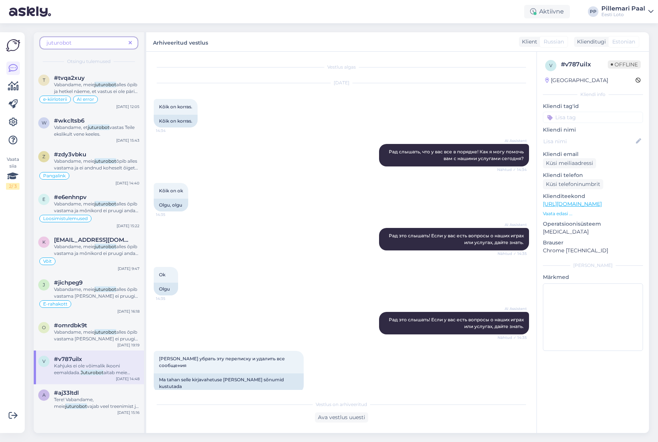
scroll to position [801, 0]
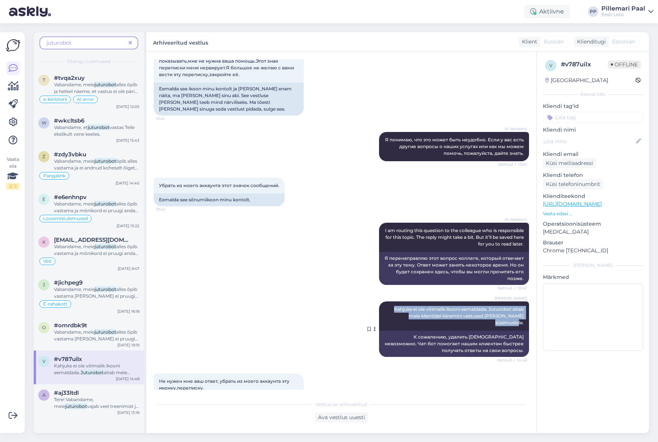
drag, startPoint x: 393, startPoint y: 284, endPoint x: 521, endPoint y: 290, distance: 128.8
click at [527, 302] on div "Kristiina Ilsis Laur Kahjuks ei ole võimalik ikooni eemaldada. Juturobot aitab …" at bounding box center [454, 316] width 150 height 29
copy span "Kahjuks ei ole võimalik ikooni eemaldada. Juturobot aitab meie klientidel kiire…"
click at [129, 44] on icon at bounding box center [130, 43] width 3 height 5
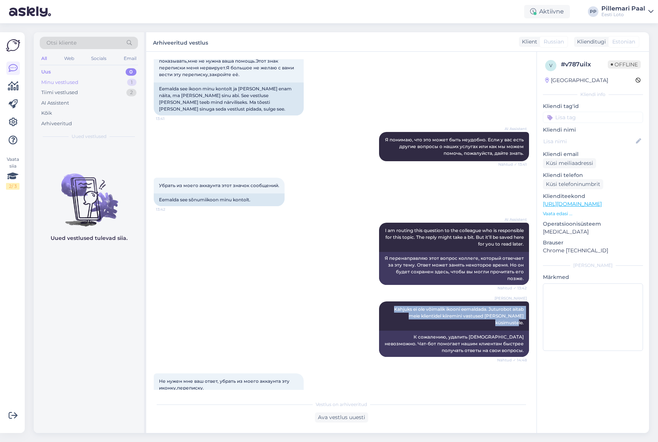
click at [59, 83] on div "Minu vestlused" at bounding box center [59, 83] width 37 height 8
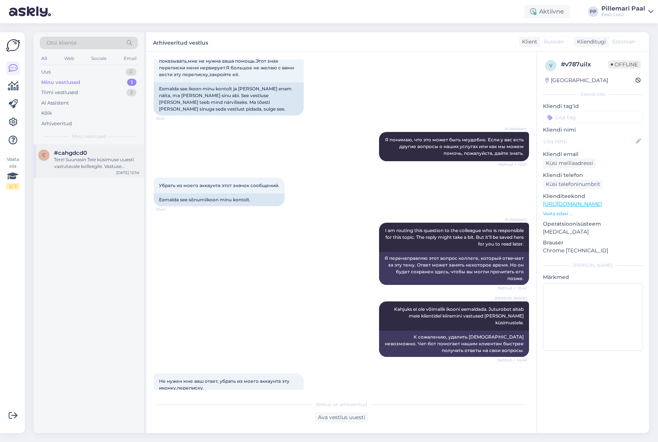
click at [90, 159] on div "Tere! Suunasin Teie küsimuse uuesti vastutavale kolleegile. Vastuse saamine või…" at bounding box center [97, 163] width 86 height 14
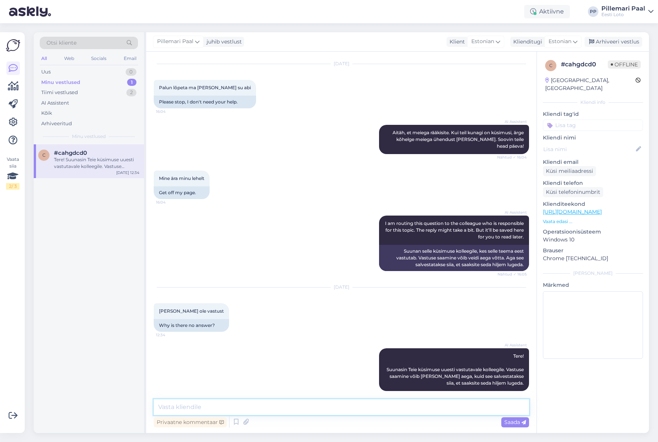
click at [258, 410] on textarea at bounding box center [341, 407] width 375 height 16
paste textarea "Kahjuks ei ole võimalik ikooni eemaldada. Juturobot aitab meie klientidel kiire…"
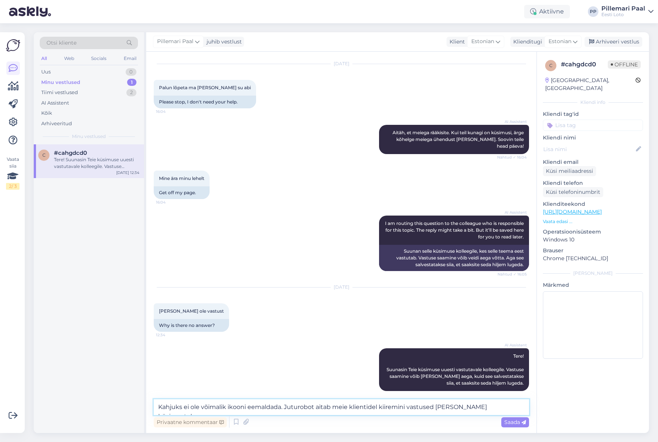
drag, startPoint x: 228, startPoint y: 405, endPoint x: 229, endPoint y: 416, distance: 10.1
click at [228, 405] on textarea "Kahjuks ei ole võimalik ikooni eemaldada. Juturobot aitab meie klientidel kiire…" at bounding box center [341, 407] width 375 height 16
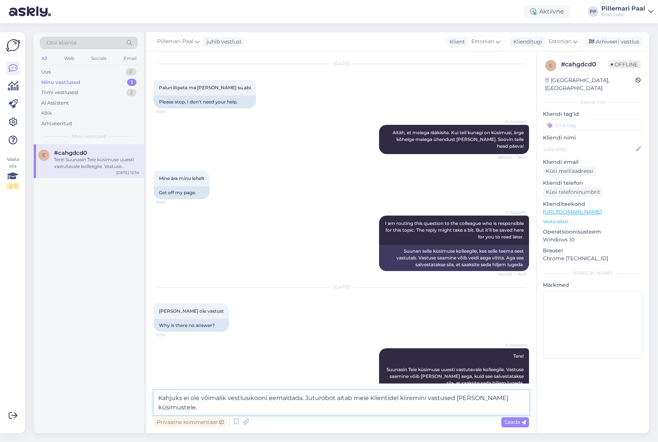
drag, startPoint x: 267, startPoint y: 399, endPoint x: 273, endPoint y: 403, distance: 7.6
click at [267, 399] on textarea "Kahjuks ei ole võimalik vestlusikooni eemaldada. Juturobot aitab meie klientide…" at bounding box center [341, 402] width 375 height 25
click at [245, 398] on textarea "Kahjuks ei ole võimalik vestlusikooni ekraanilt eemaldada. Juturobot aitab meie…" at bounding box center [341, 402] width 375 height 25
type textarea "Kahjuks ei ole võimalik vestlusakent ekraanilt eemaldada. Juturobot aitab meie …"
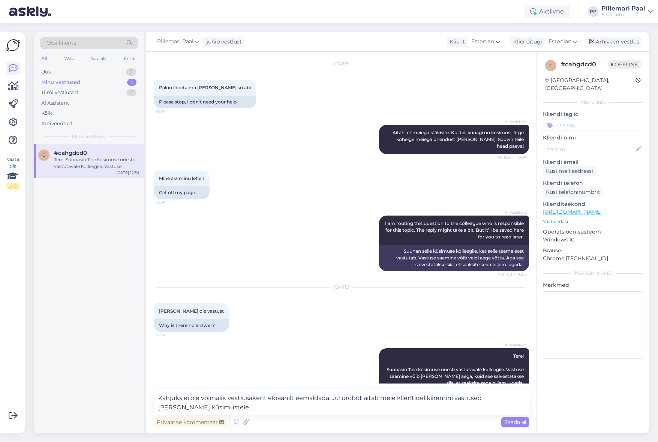
click at [515, 421] on span "Saada" at bounding box center [515, 422] width 22 height 7
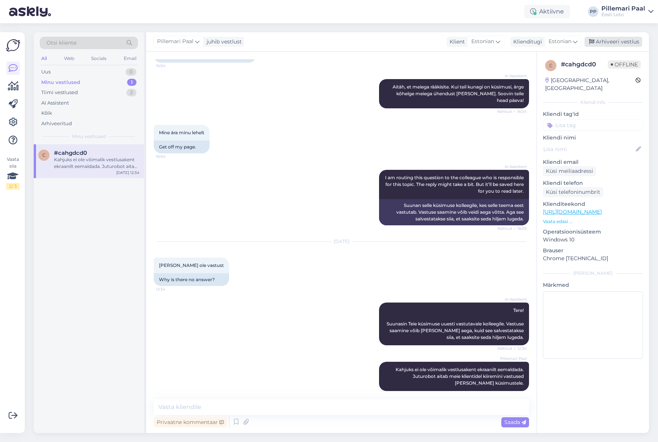
click at [602, 43] on div "Arhiveeri vestlus" at bounding box center [614, 42] width 58 height 10
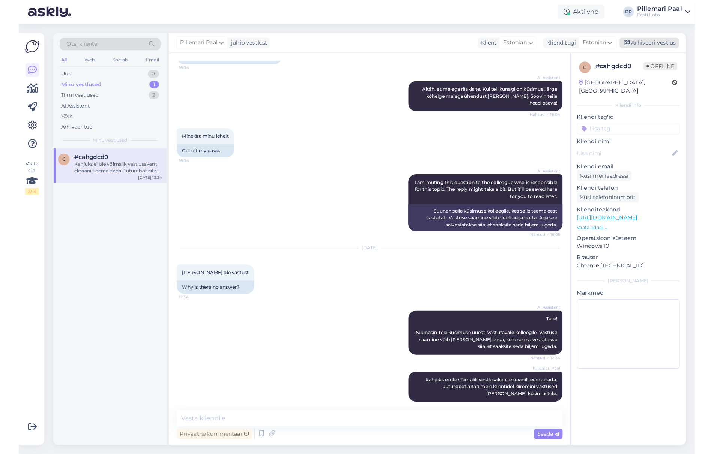
scroll to position [265, 0]
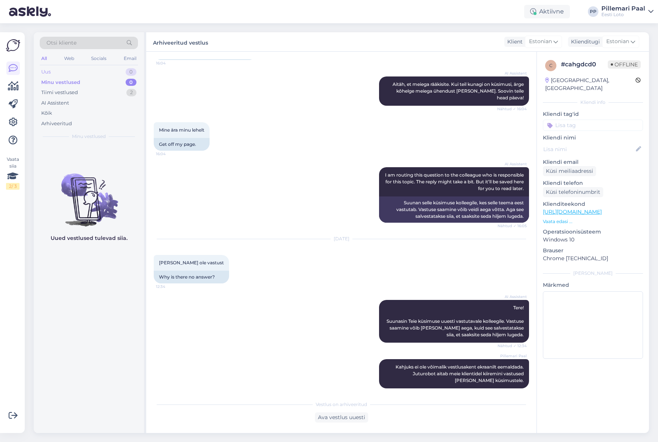
click at [81, 71] on div "Uus 0" at bounding box center [89, 72] width 98 height 11
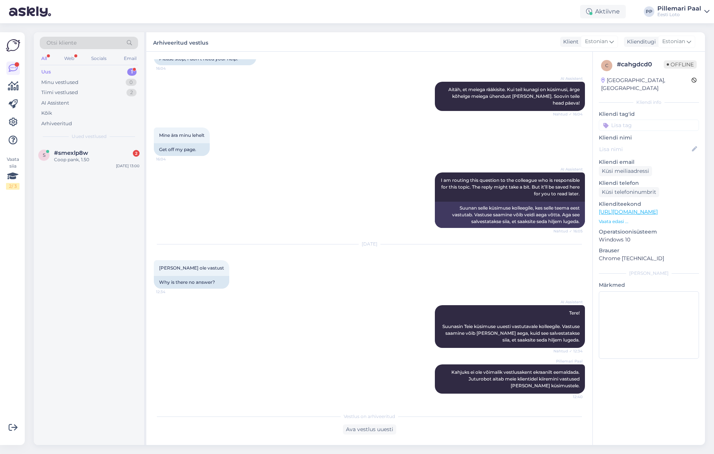
scroll to position [253, 0]
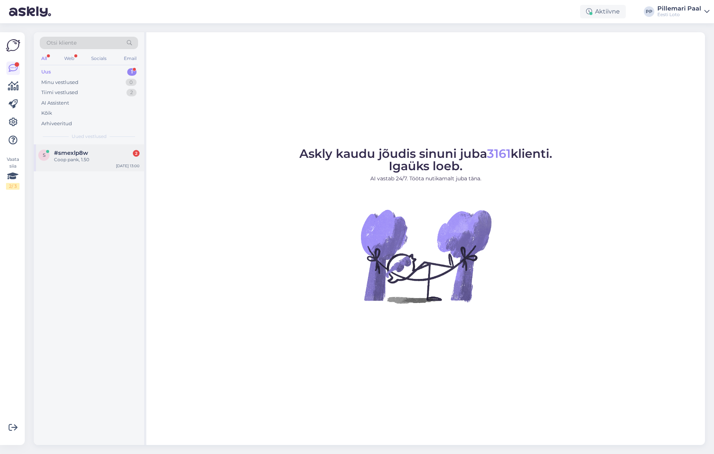
click at [89, 158] on div "Coop pank, 1.50" at bounding box center [97, 159] width 86 height 7
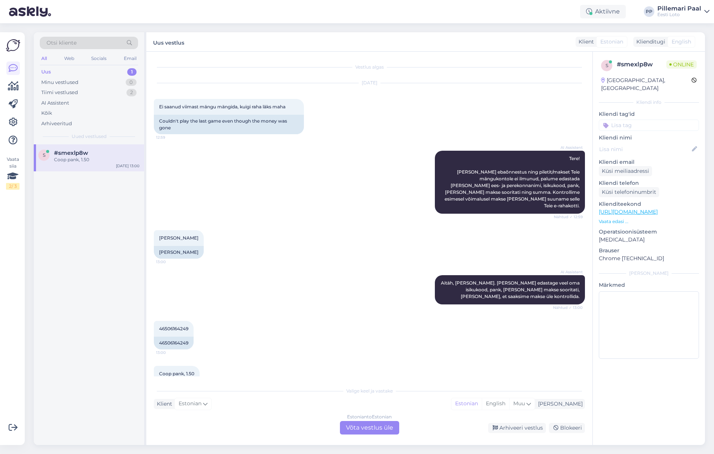
scroll to position [20, 0]
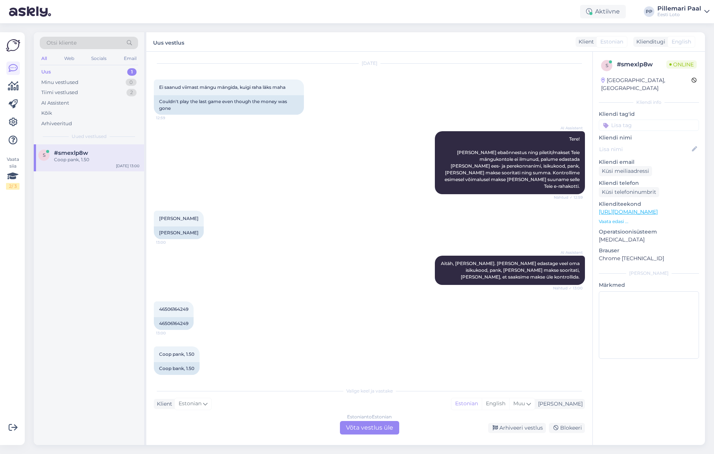
click at [373, 430] on div "Estonian to Estonian Võta vestlus üle" at bounding box center [369, 428] width 59 height 14
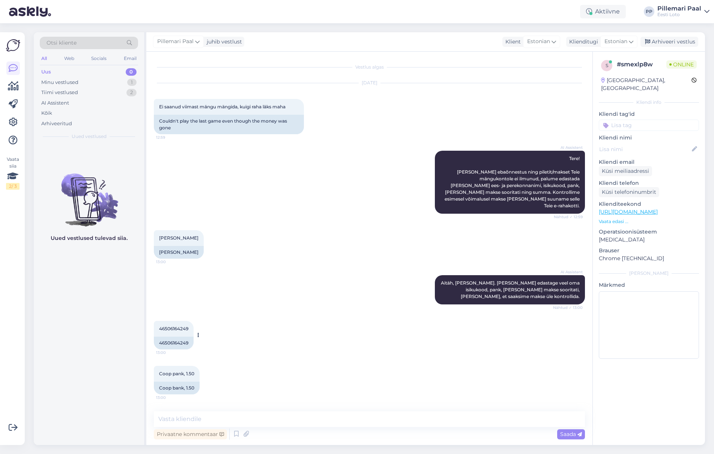
click at [179, 326] on span "46506164249" at bounding box center [173, 329] width 29 height 6
copy div "46506164249 13:00"
click at [233, 419] on textarea at bounding box center [369, 419] width 431 height 16
paste textarea "Teie E-kiirloterii pileti ostmisel ilmnes tehniline tõrge, mistõttu see tühista…"
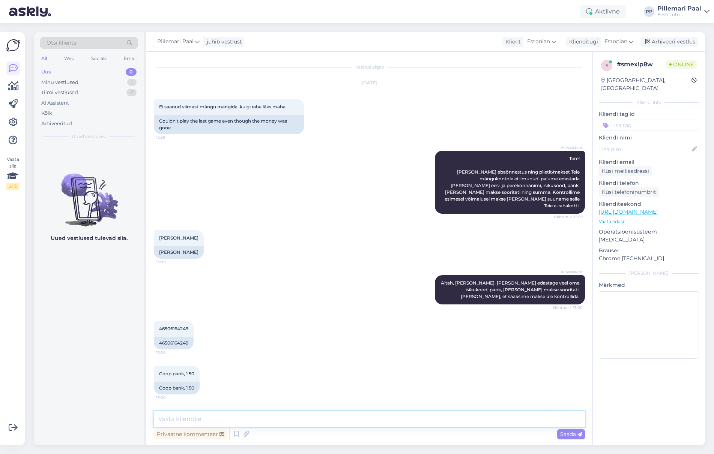
type textarea "Teie E-kiirloterii pileti ostmisel ilmnes tehniline tõrge, mistõttu see tühista…"
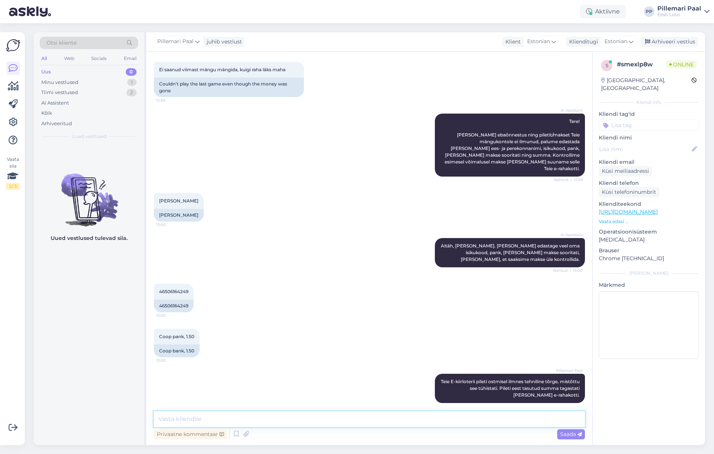
click at [324, 417] on textarea at bounding box center [369, 419] width 431 height 16
paste textarea "Palume vabandust tekkinud tõrke pärast."
type textarea "Palume vabandust tekkinud tõrke pärast."
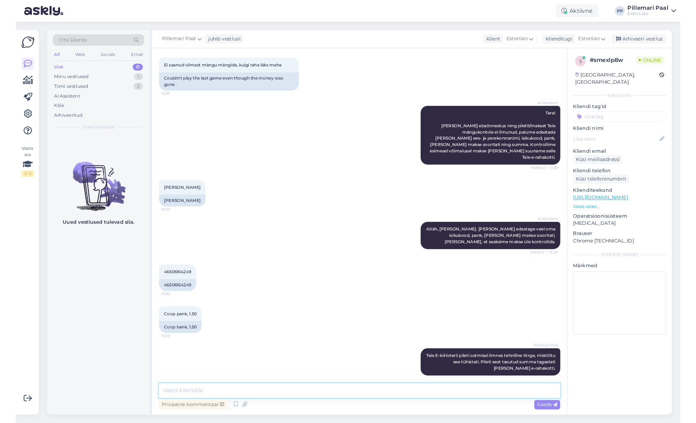
scroll to position [69, 0]
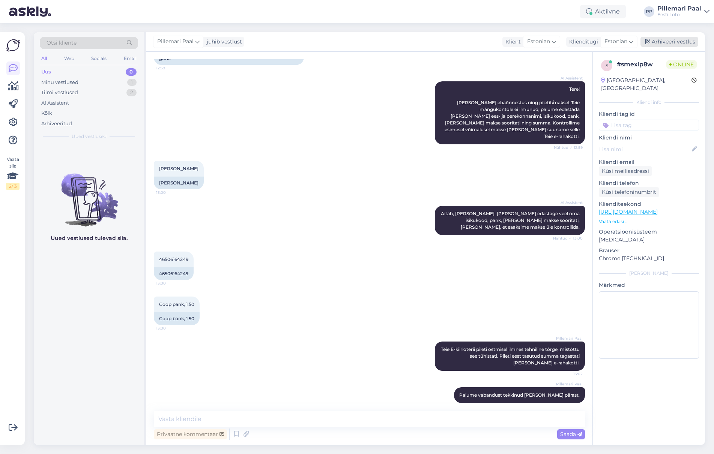
click at [661, 41] on div "Arhiveeri vestlus" at bounding box center [669, 42] width 58 height 10
